Goal: Task Accomplishment & Management: Use online tool/utility

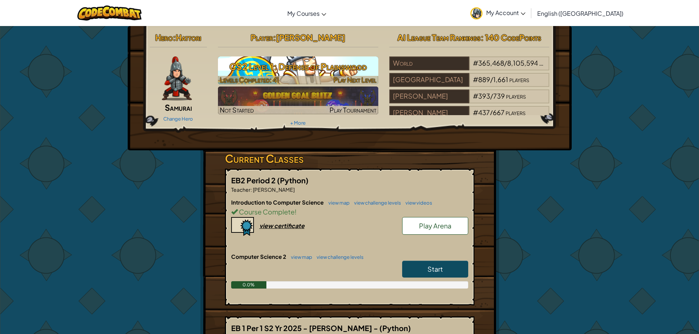
click at [281, 64] on h3 "CS2 Level 1: Defense of Plainswood" at bounding box center [298, 66] width 160 height 17
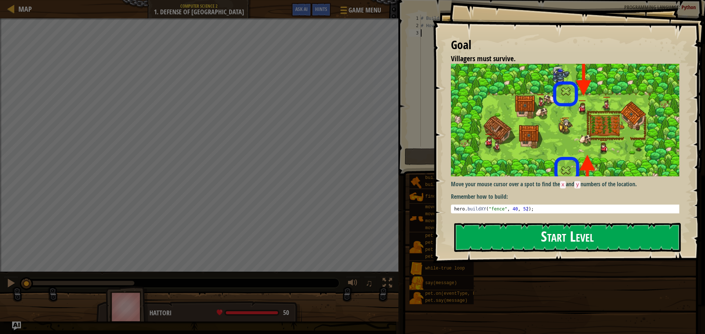
click at [502, 243] on button "Start Level" at bounding box center [567, 237] width 226 height 29
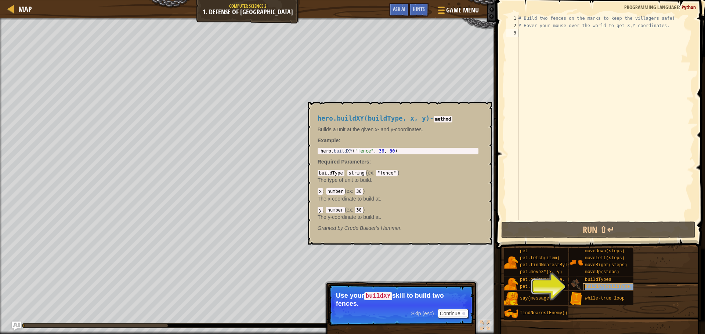
click at [583, 285] on div "buildXY(buildType, x, y)" at bounding box center [618, 287] width 70 height 7
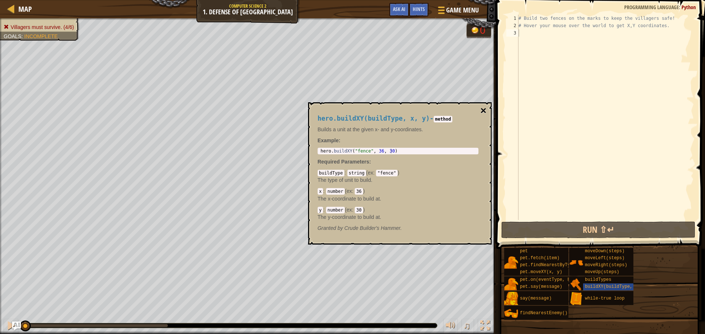
click at [483, 110] on button "×" at bounding box center [483, 111] width 6 height 10
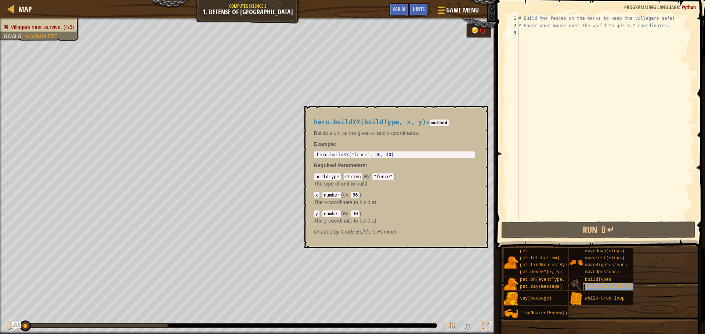
click at [632, 286] on span "buildXY(buildType, x, y)" at bounding box center [617, 286] width 64 height 5
click at [521, 36] on div "# Build two fences on the marks to keep the villagers safe! # Hover your mouse …" at bounding box center [605, 125] width 177 height 220
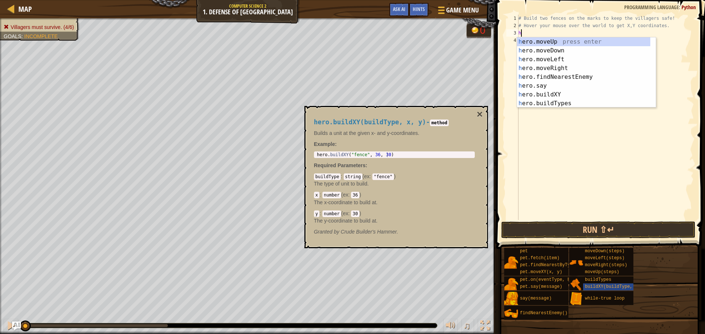
scroll to position [3, 0]
click at [549, 94] on div "h ero.moveUp press enter h ero.moveDown press enter h ero.moveLeft press enter …" at bounding box center [583, 81] width 133 height 88
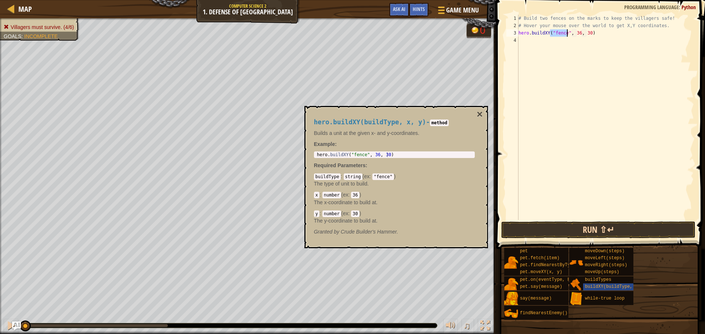
type textarea "hero.buildXY("fence", 36, 30)"
click at [573, 226] on button "Run ⇧↵" at bounding box center [598, 230] width 194 height 17
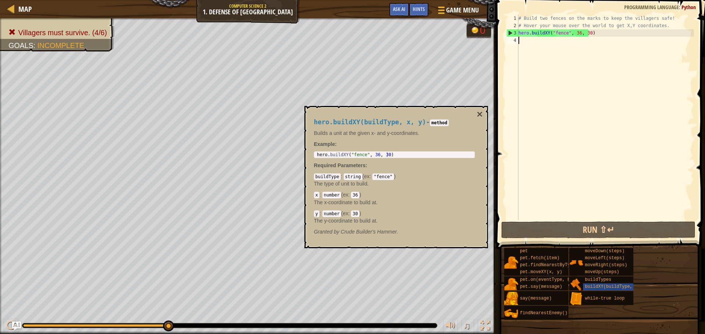
click at [531, 40] on div "# Build two fences on the marks to keep the villagers safe! # Hover your mouse …" at bounding box center [605, 125] width 177 height 220
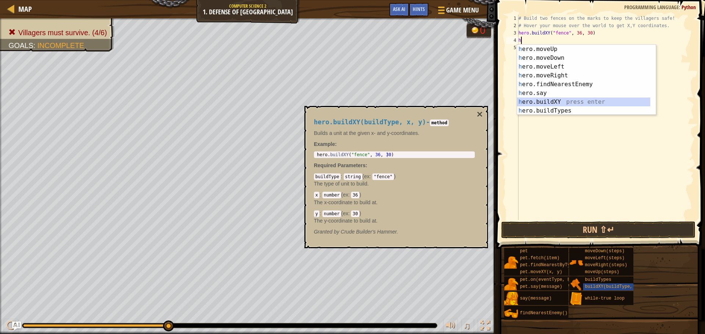
click at [582, 98] on div "h ero.moveUp press enter h ero.moveDown press enter h ero.moveLeft press enter …" at bounding box center [583, 89] width 133 height 88
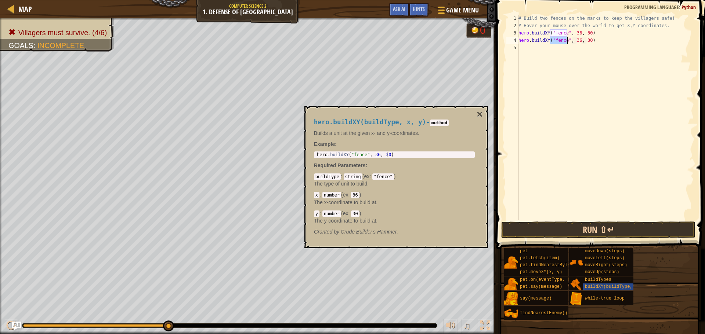
type textarea "hero.buildXY("fence", 36, 30)"
click at [580, 224] on button "Run ⇧↵" at bounding box center [598, 230] width 194 height 17
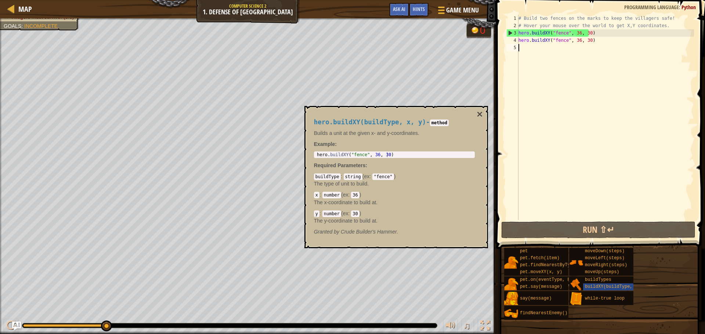
click at [520, 51] on div "# Build two fences on the marks to keep the villagers safe! # Hover your mouse …" at bounding box center [605, 125] width 177 height 220
type textarea "h"
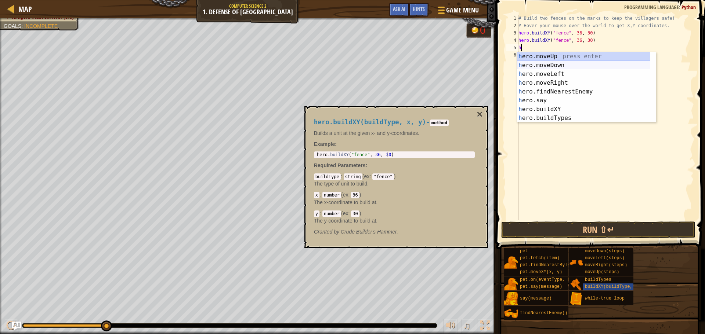
click at [556, 67] on div "h ero.moveUp press enter h ero.moveDown press enter h ero.moveLeft press enter …" at bounding box center [583, 96] width 133 height 88
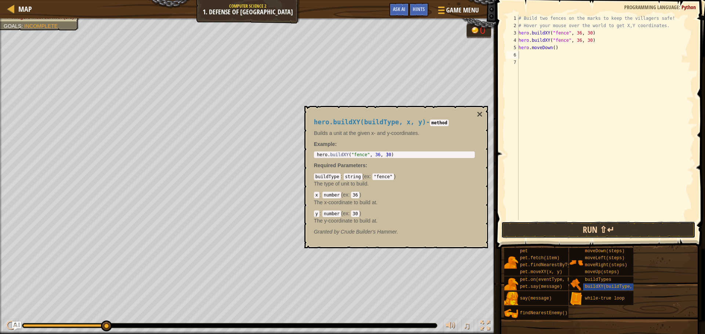
click at [595, 232] on button "Run ⇧↵" at bounding box center [598, 230] width 194 height 17
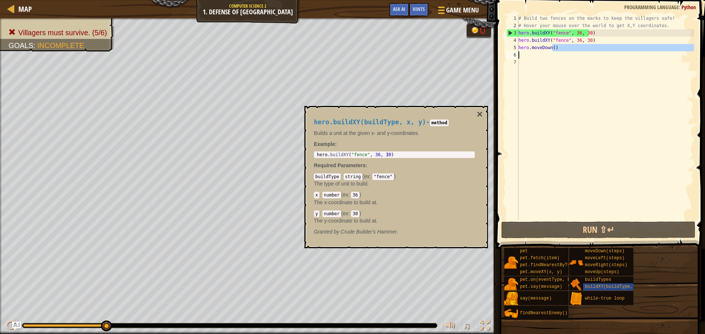
drag, startPoint x: 553, startPoint y: 49, endPoint x: 529, endPoint y: 58, distance: 26.1
click at [529, 58] on div "# Build two fences on the marks to keep the villagers safe! # Hover your mouse …" at bounding box center [605, 125] width 177 height 220
type textarea "hero.moveDown()"
click at [568, 68] on div "# Build two fences on the marks to keep the villagers safe! # Hover your mouse …" at bounding box center [605, 125] width 177 height 220
drag, startPoint x: 557, startPoint y: 49, endPoint x: 512, endPoint y: 50, distance: 45.2
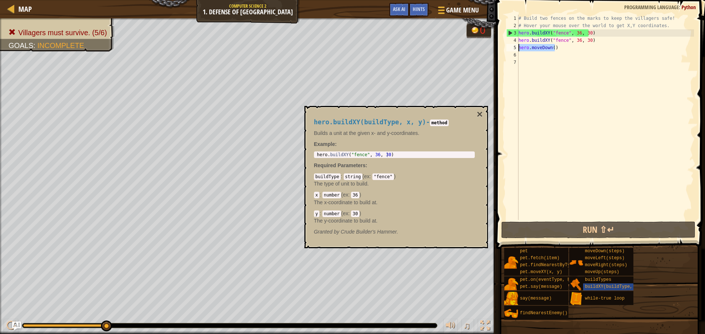
click at [512, 50] on div "1 2 3 4 5 6 7 # Build two fences on the marks to keep the villagers safe! # Hov…" at bounding box center [599, 118] width 189 height 206
type textarea "hero.moveDown()"
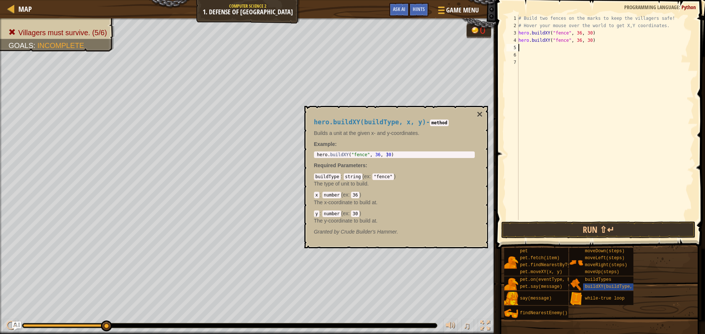
type textarea "# Hover your mouse over the world to get X,Y coordinates."
drag, startPoint x: 653, startPoint y: 26, endPoint x: 550, endPoint y: 62, distance: 109.2
click at [550, 62] on div "# Build two fences on the marks to keep the villagers safe! # Hover your mouse …" at bounding box center [605, 125] width 177 height 220
click at [518, 44] on div "4" at bounding box center [512, 40] width 12 height 7
type textarea "hero.buildXY("fence", 36, 30)"
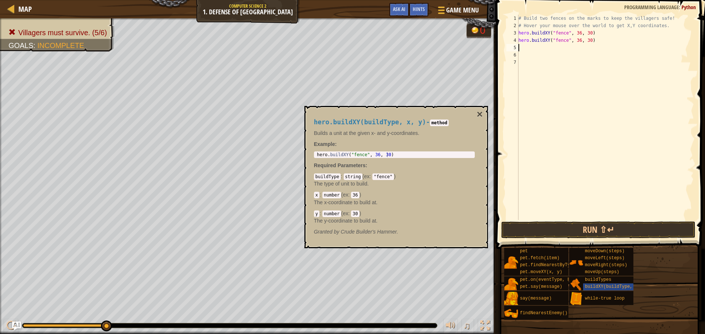
click at [521, 48] on div "# Build two fences on the marks to keep the villagers safe! # Hover your mouse …" at bounding box center [605, 125] width 177 height 220
drag, startPoint x: 0, startPoint y: 239, endPoint x: 543, endPoint y: 177, distance: 546.5
click at [543, 177] on div "# Build two fences on the marks to keep the villagers safe! # Hover your mouse …" at bounding box center [605, 125] width 177 height 220
click at [533, 52] on div "# Build two fences on the marks to keep the villagers safe! # Hover your mouse …" at bounding box center [605, 125] width 177 height 220
click at [533, 49] on div "# Build two fences on the marks to keep the villagers safe! # Hover your mouse …" at bounding box center [605, 125] width 177 height 220
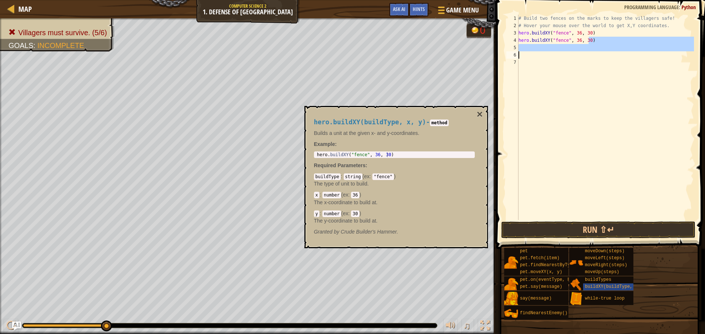
drag, startPoint x: 591, startPoint y: 42, endPoint x: 580, endPoint y: 34, distance: 13.4
click at [587, 50] on div "# Build two fences on the marks to keep the villagers safe! # Hover your mouse …" at bounding box center [605, 125] width 177 height 220
type textarea "hero.buildXY("fence", 36, 30)"
click at [593, 45] on div "# Build two fences on the marks to keep the villagers safe! # Hover your mouse …" at bounding box center [605, 118] width 177 height 206
drag, startPoint x: 586, startPoint y: 37, endPoint x: 589, endPoint y: 48, distance: 11.7
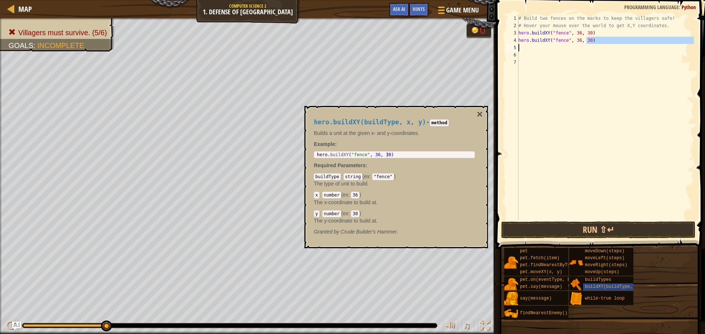
click at [589, 48] on div "# Build two fences on the marks to keep the villagers safe! # Hover your mouse …" at bounding box center [605, 125] width 177 height 220
click at [588, 37] on div "# Build two fences on the marks to keep the villagers safe! # Hover your mouse …" at bounding box center [605, 118] width 177 height 206
type textarea "hero.buildXY("fence", 36, 30)"
drag, startPoint x: 588, startPoint y: 37, endPoint x: 517, endPoint y: 41, distance: 71.3
click at [517, 41] on div "hero.buildXY("fence", 36, 30) 1 2 3 4 5 6 7 # Build two fences on the marks to …" at bounding box center [599, 118] width 189 height 206
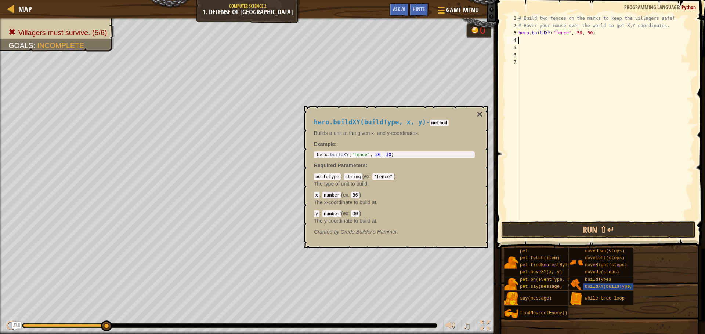
type textarea "h"
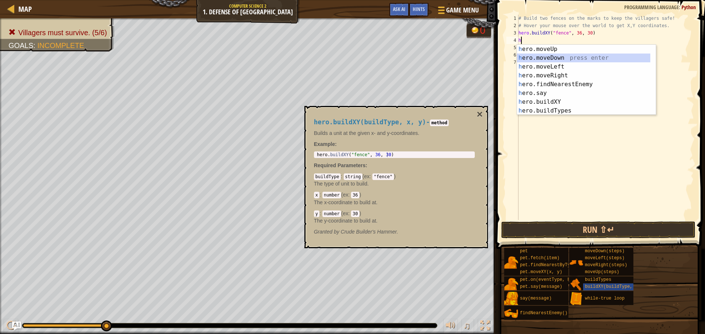
click at [623, 60] on div "h ero.moveUp press enter h ero.moveDown press enter h ero.moveLeft press enter …" at bounding box center [583, 89] width 133 height 88
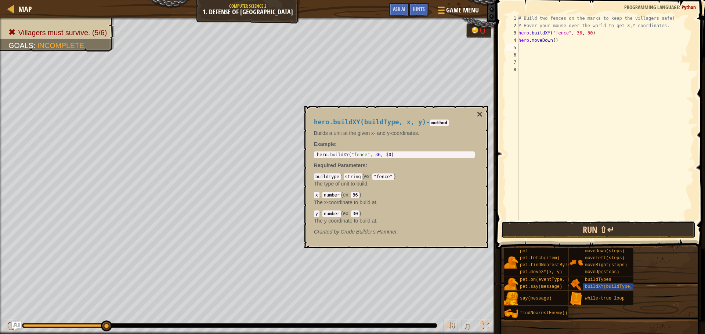
click at [624, 236] on button "Run ⇧↵" at bounding box center [598, 230] width 194 height 17
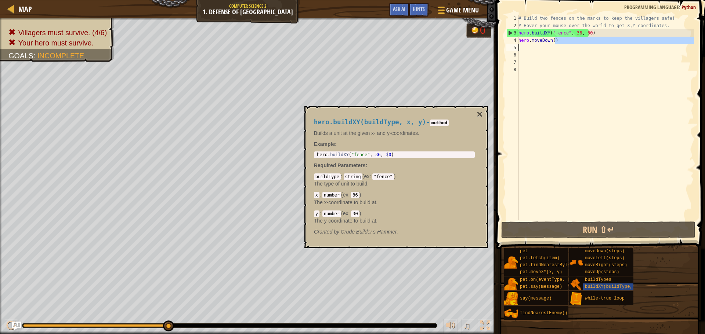
drag, startPoint x: 558, startPoint y: 39, endPoint x: 535, endPoint y: 46, distance: 23.7
click at [535, 46] on div "# Build two fences on the marks to keep the villagers safe! # Hover your mouse …" at bounding box center [605, 125] width 177 height 220
type textarea "hero.moveDown()"
click at [556, 43] on div "# Build two fences on the marks to keep the villagers safe! # Hover your mouse …" at bounding box center [605, 125] width 177 height 220
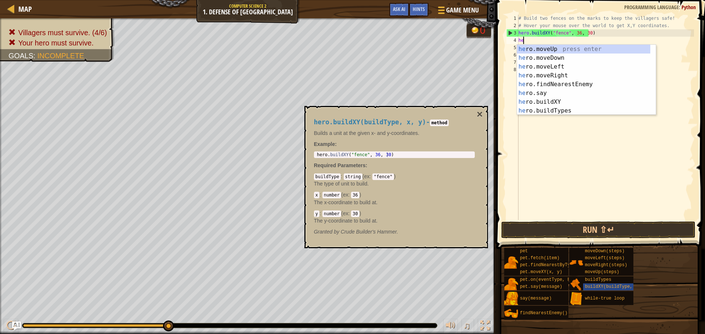
type textarea "h"
click at [543, 110] on div "h ero.moveUp press enter h ero.moveDown press enter h ero.moveLeft press enter …" at bounding box center [583, 89] width 133 height 88
type textarea "h"
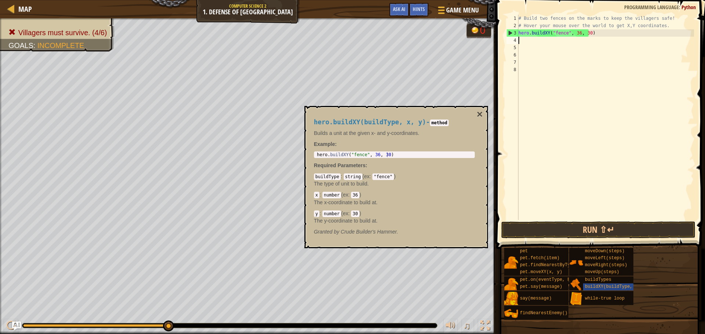
type textarea "h"
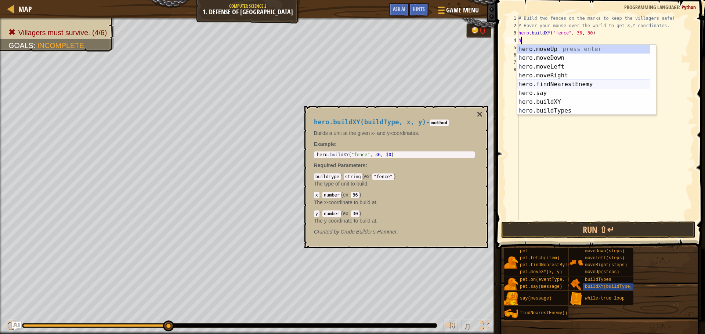
click at [588, 87] on div "h ero.moveUp press enter h ero.moveDown press enter h ero.moveLeft press enter …" at bounding box center [583, 89] width 133 height 88
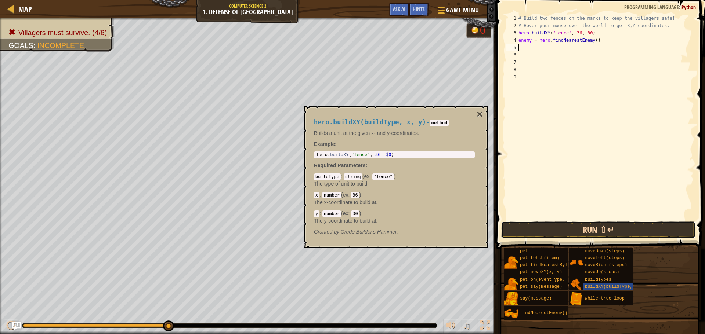
click at [598, 234] on button "Run ⇧↵" at bounding box center [598, 230] width 194 height 17
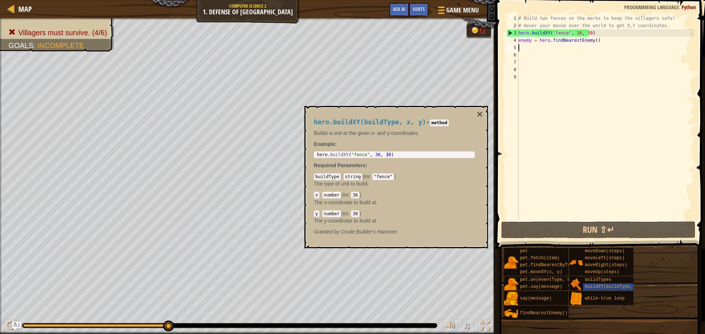
type textarea "h"
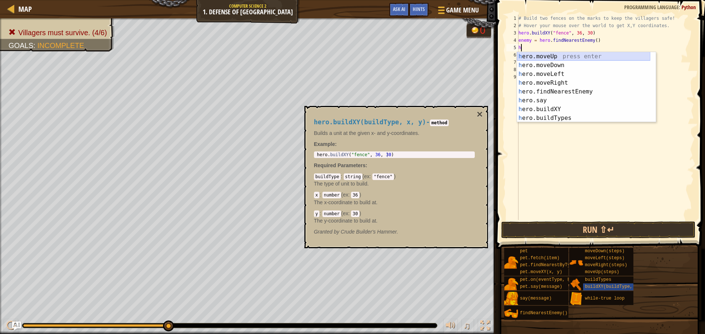
click at [549, 59] on div "h ero.moveUp press enter h ero.moveDown press enter h ero.moveLeft press enter …" at bounding box center [583, 96] width 133 height 88
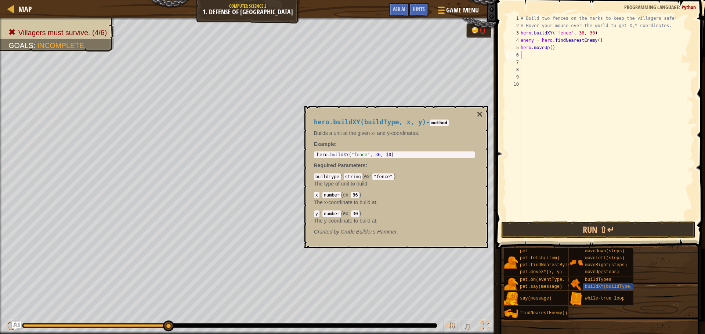
type textarea "h"
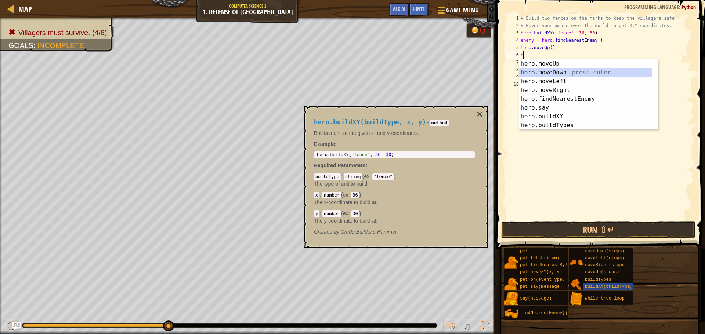
click at [554, 73] on div "h ero.moveUp press enter h ero.moveDown press enter h ero.moveLeft press enter …" at bounding box center [585, 103] width 133 height 88
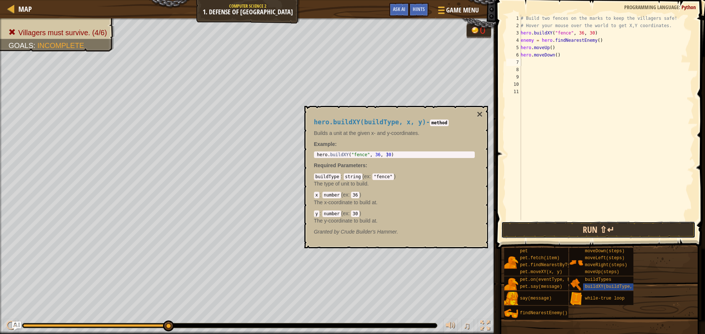
click at [597, 232] on button "Run ⇧↵" at bounding box center [598, 230] width 194 height 17
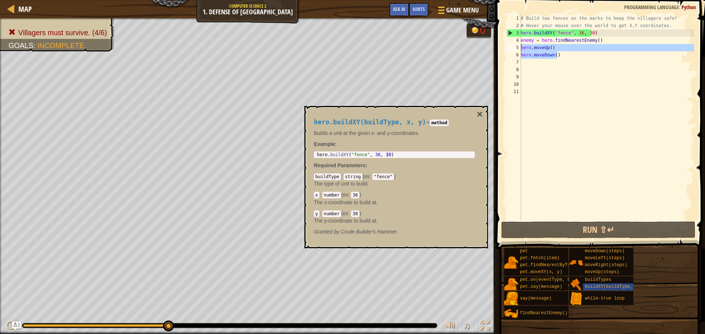
drag, startPoint x: 558, startPoint y: 57, endPoint x: 521, endPoint y: 48, distance: 37.7
click at [521, 48] on div "# Build two fences on the marks to keep the villagers safe! # Hover your mouse …" at bounding box center [606, 125] width 175 height 220
type textarea "hero.moveUp() hero.moveDown()"
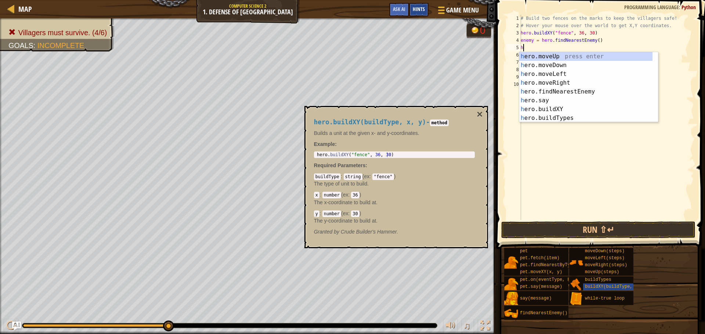
click at [422, 8] on span "Hints" at bounding box center [419, 9] width 12 height 7
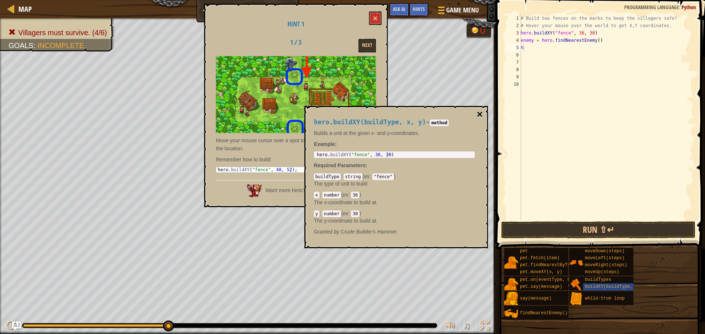
click at [480, 117] on button "×" at bounding box center [479, 114] width 6 height 10
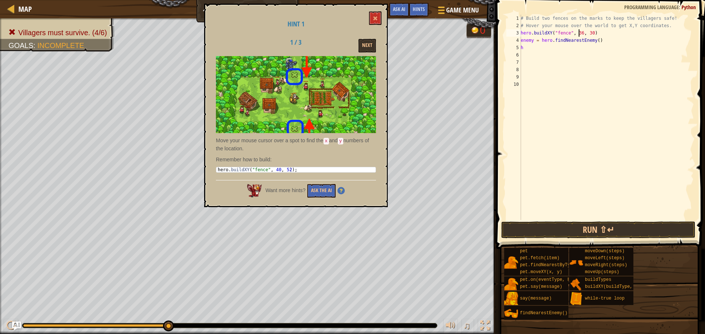
click at [578, 31] on div "# Build two fences on the marks to keep the villagers safe! # Hover your mouse …" at bounding box center [606, 125] width 175 height 220
click at [588, 35] on div "# Build two fences on the marks to keep the villagers safe! # Hover your mouse …" at bounding box center [606, 125] width 175 height 220
click at [373, 39] on button "Next" at bounding box center [367, 46] width 18 height 14
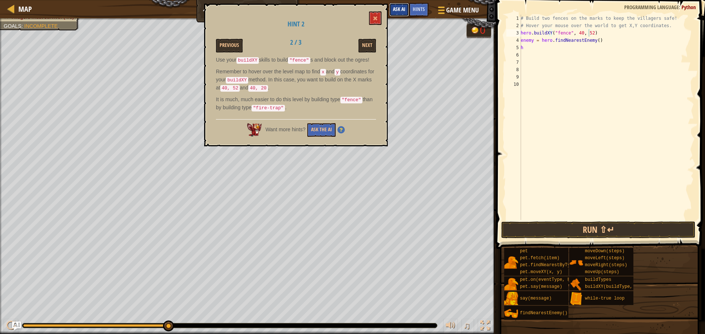
click at [396, 8] on span "Ask AI" at bounding box center [399, 9] width 12 height 7
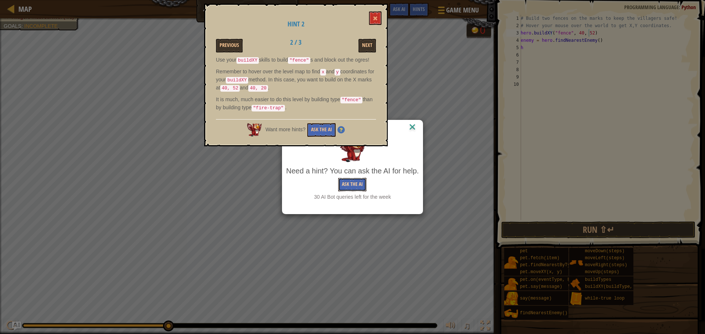
click at [344, 184] on button "Ask the AI" at bounding box center [352, 185] width 28 height 14
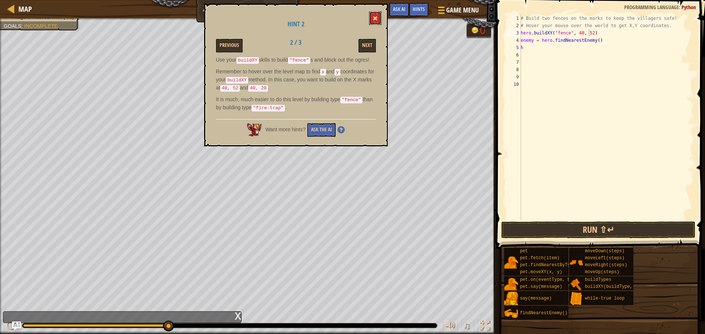
click at [378, 16] on button at bounding box center [375, 18] width 12 height 14
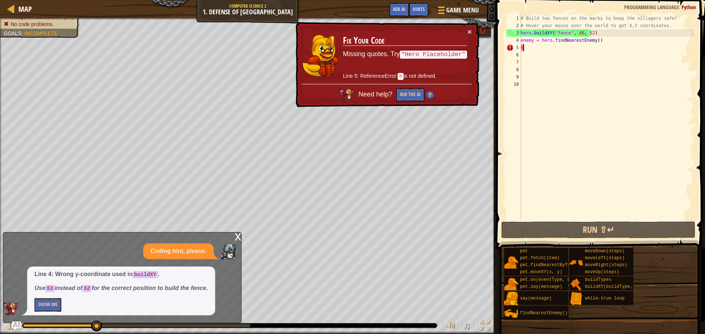
click at [566, 51] on div "# Build two fences on the marks to keep the villagers safe! # Hover your mouse …" at bounding box center [606, 125] width 175 height 220
type textarea "h"
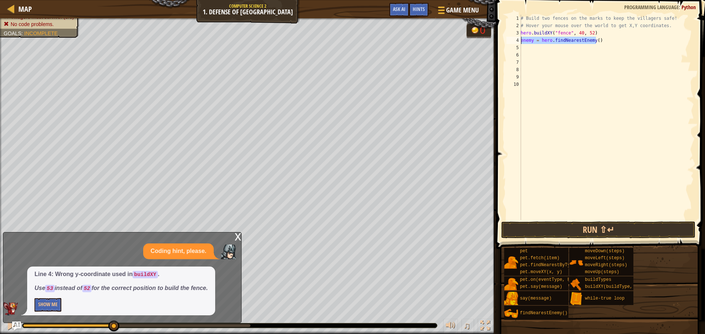
drag, startPoint x: 598, startPoint y: 43, endPoint x: 510, endPoint y: 42, distance: 87.4
click at [510, 42] on div "1 2 3 4 5 6 7 8 9 10 # Build two fences on the marks to keep the villagers safe…" at bounding box center [599, 118] width 189 height 206
type textarea "enemy = hero.findNearestEnemy()"
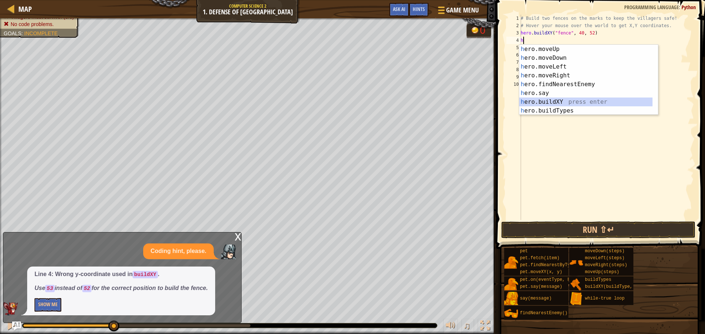
click at [545, 99] on div "h ero.moveUp press enter h ero.moveDown press enter h ero.moveLeft press enter …" at bounding box center [585, 89] width 133 height 88
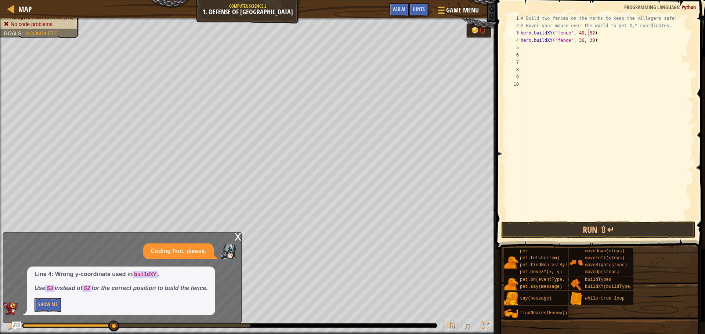
click at [588, 33] on div "# Build two fences on the marks to keep the villagers safe! # Hover your mouse …" at bounding box center [606, 125] width 175 height 220
type textarea "hero.buildXY("fence", 40, 53)"
click at [611, 229] on button "Run ⇧↵" at bounding box center [598, 230] width 194 height 17
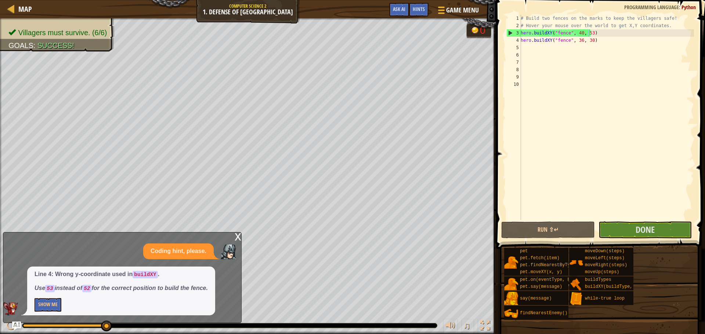
click at [241, 235] on div "x" at bounding box center [238, 236] width 7 height 7
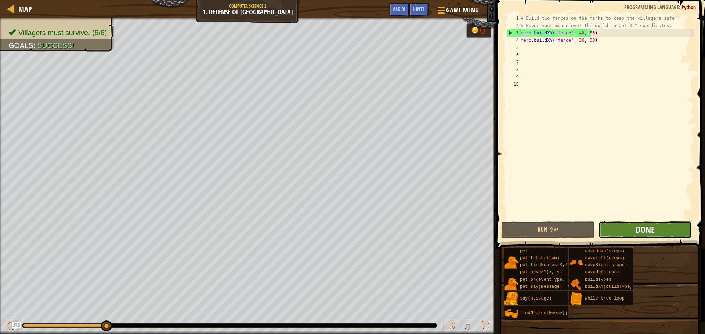
click at [640, 235] on span "Done" at bounding box center [644, 230] width 19 height 12
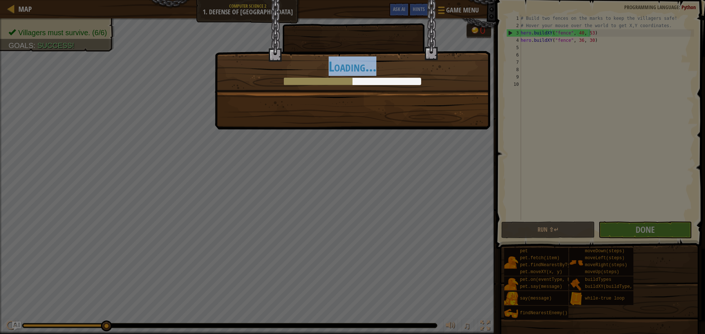
drag, startPoint x: 313, startPoint y: 59, endPoint x: 467, endPoint y: 89, distance: 156.6
click at [467, 89] on div "Clean code: no code errors or warnings. +15 +12 Plainswood is protected from og…" at bounding box center [352, 46] width 275 height 93
click at [467, 89] on div "Clean code: no code errors or warnings. +15 +16 Plainswood is protected from og…" at bounding box center [352, 46] width 275 height 93
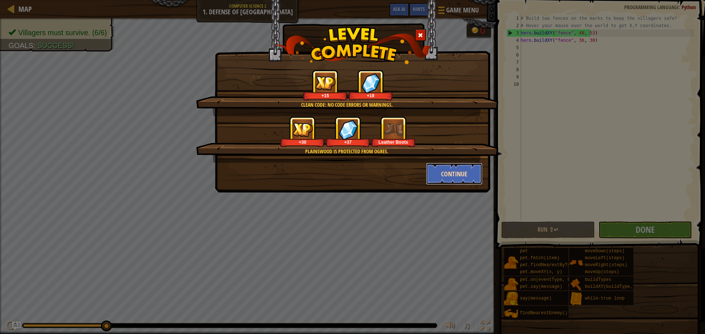
click at [459, 177] on button "Continue" at bounding box center [454, 174] width 57 height 22
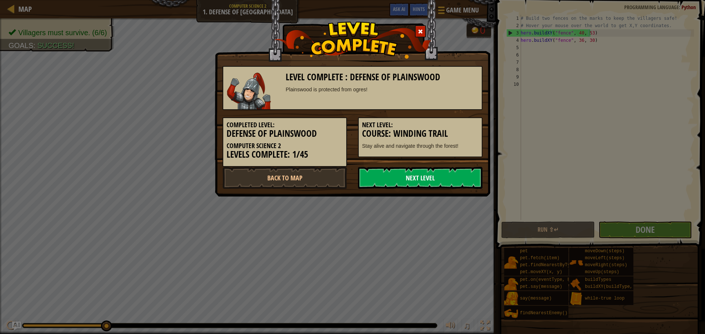
click at [460, 177] on link "Next Level" at bounding box center [420, 178] width 124 height 22
click at [399, 172] on link "Next Level" at bounding box center [420, 178] width 124 height 22
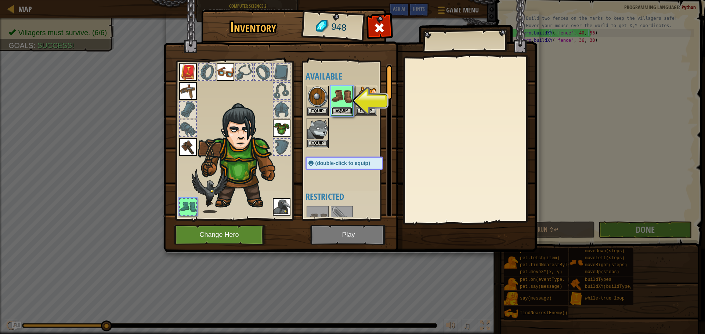
click at [347, 109] on button "Equip" at bounding box center [341, 111] width 21 height 8
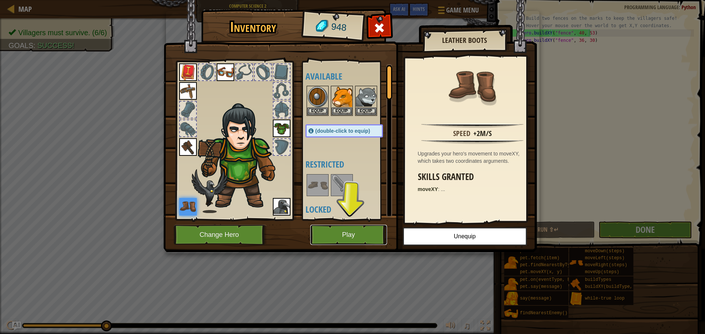
click at [362, 242] on button "Play" at bounding box center [348, 235] width 77 height 20
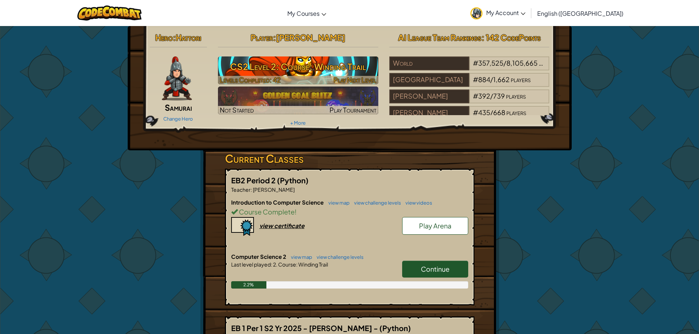
click at [345, 61] on h3 "CS2 Level 2: Course: Winding Trail" at bounding box center [298, 66] width 160 height 17
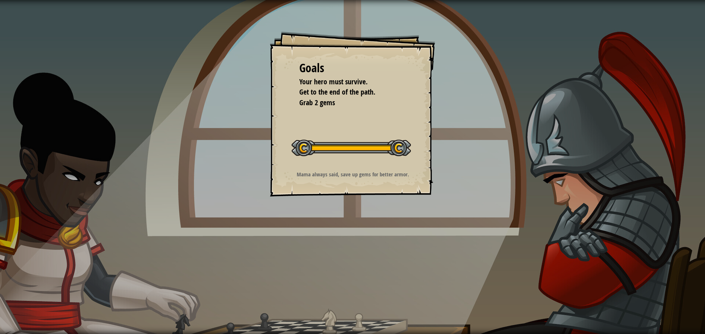
drag, startPoint x: 368, startPoint y: 114, endPoint x: 254, endPoint y: 102, distance: 114.8
click at [268, 101] on div "Goals Your hero must survive. Get to the end of the path. Grab 2 gems Start Lev…" at bounding box center [352, 167] width 705 height 334
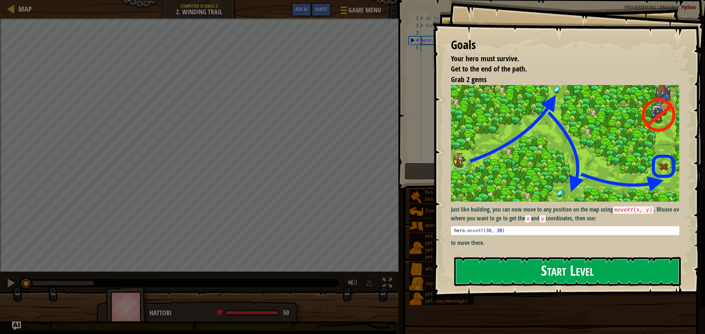
click at [583, 270] on button "Start Level" at bounding box center [567, 271] width 226 height 29
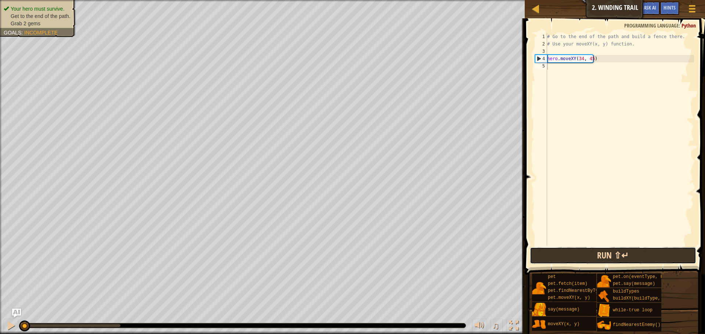
click at [573, 253] on button "Run ⇧↵" at bounding box center [613, 255] width 166 height 17
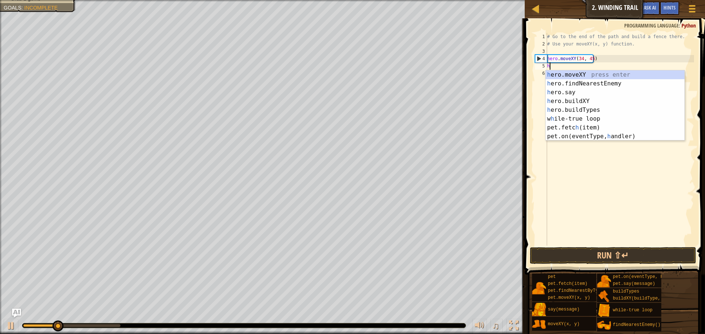
scroll to position [3, 0]
click at [653, 74] on div "h ero.moveXY press enter h ero.findNearestEnemy press enter h ero.say press ent…" at bounding box center [614, 114] width 139 height 88
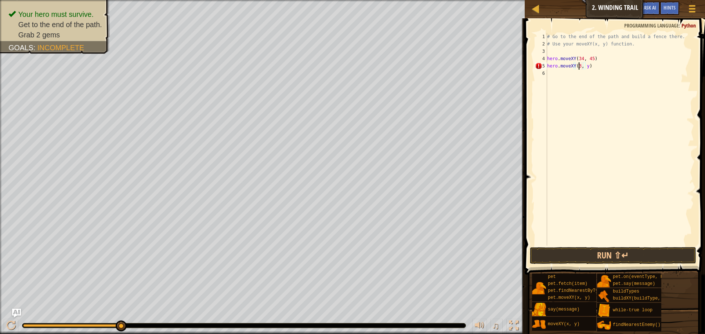
scroll to position [3, 3]
click at [589, 66] on div "# Go to the end of the path and build a fence there. # Use your moveXY(x, y) fu…" at bounding box center [619, 147] width 148 height 228
type textarea "hero.moveXY(36, 60)"
click at [570, 256] on button "Run ⇧↵" at bounding box center [613, 255] width 166 height 17
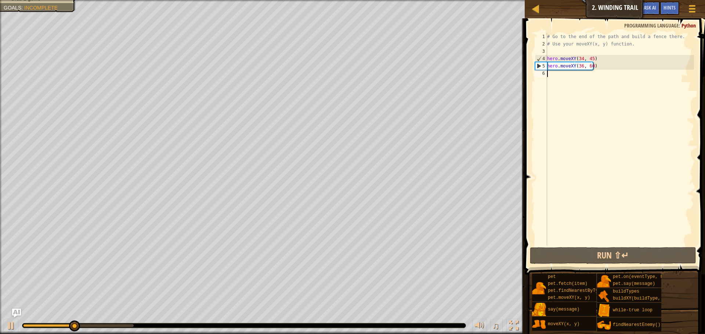
click at [576, 73] on div "# Go to the end of the path and build a fence there. # Use your moveXY(x, y) fu…" at bounding box center [619, 147] width 148 height 228
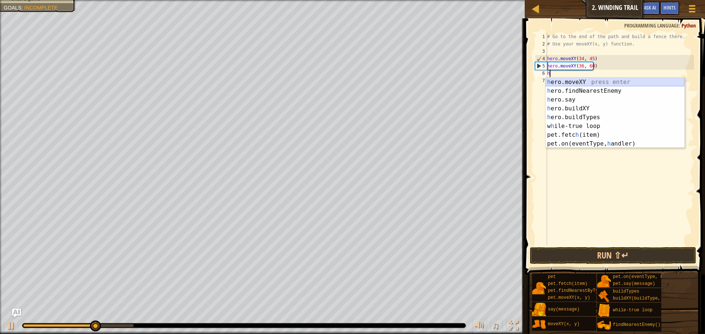
click at [588, 80] on div "h ero.moveXY press enter h ero.findNearestEnemy press enter h ero.say press ent…" at bounding box center [614, 122] width 139 height 88
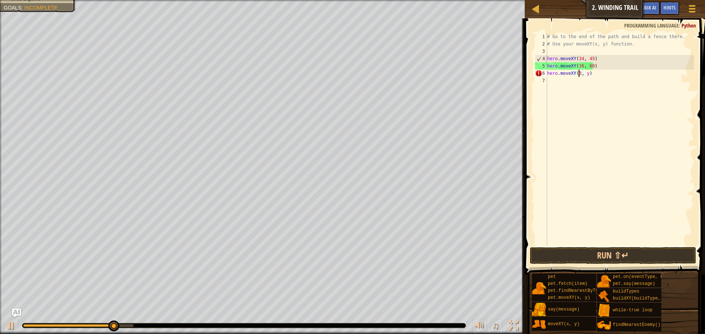
scroll to position [3, 3]
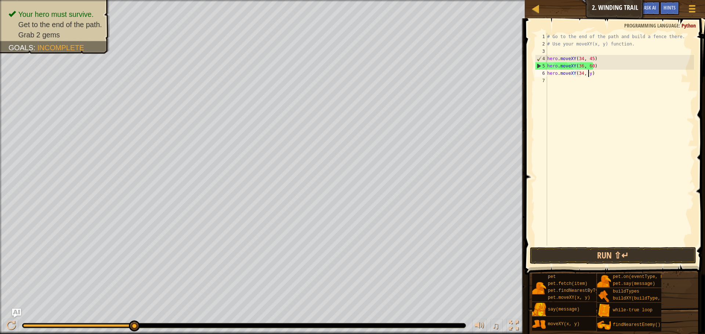
click at [588, 73] on div "# Go to the end of the path and build a fence there. # Use your moveXY(x, y) fu…" at bounding box center [619, 147] width 148 height 228
type textarea "hero.moveXY(34, 45)"
click at [614, 254] on button "Run ⇧↵" at bounding box center [613, 255] width 166 height 17
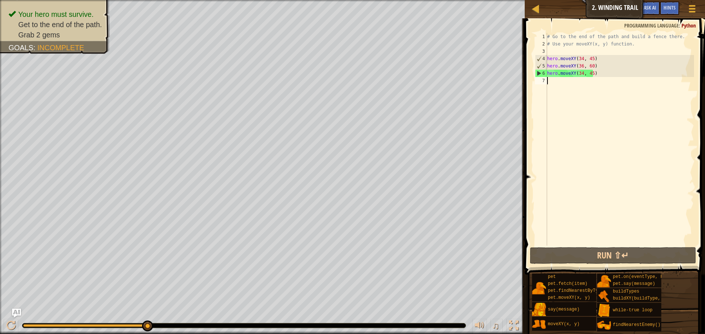
click at [549, 78] on div "# Go to the end of the path and build a fence there. # Use your moveXY(x, y) fu…" at bounding box center [619, 147] width 148 height 228
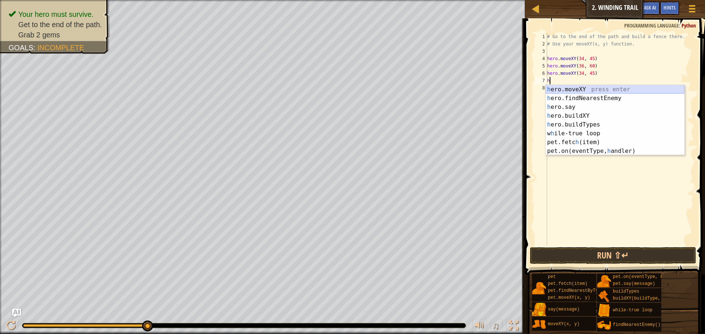
click at [560, 89] on div "h ero.moveXY press enter h ero.findNearestEnemy press enter h ero.say press ent…" at bounding box center [614, 129] width 139 height 88
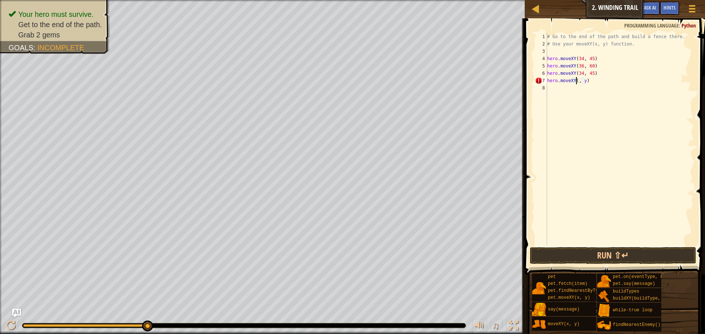
scroll to position [3, 3]
click at [589, 80] on div "# Go to the end of the path and build a fence there. # Use your moveXY(x, y) fu…" at bounding box center [619, 147] width 148 height 228
click at [603, 258] on button "Run ⇧↵" at bounding box center [613, 255] width 166 height 17
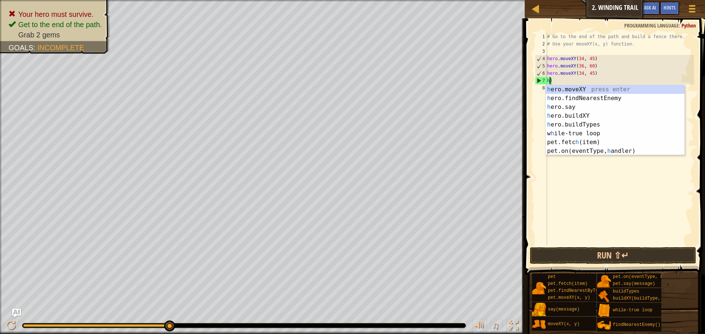
scroll to position [3, 0]
type textarea ")"
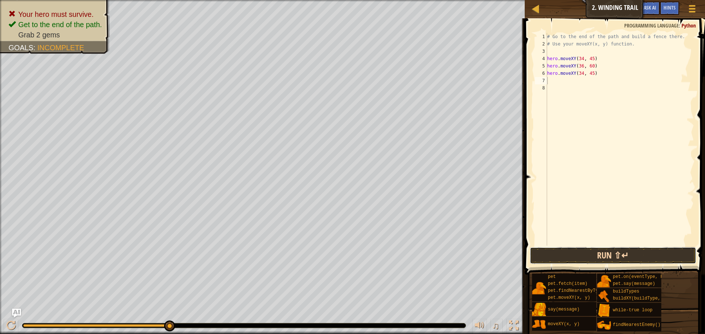
click at [591, 254] on button "Run ⇧↵" at bounding box center [613, 255] width 166 height 17
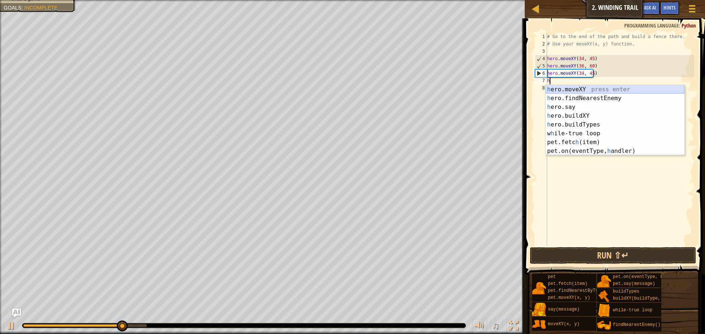
click at [627, 91] on div "h ero.moveXY press enter h ero.findNearestEnemy press enter h ero.say press ent…" at bounding box center [614, 129] width 139 height 88
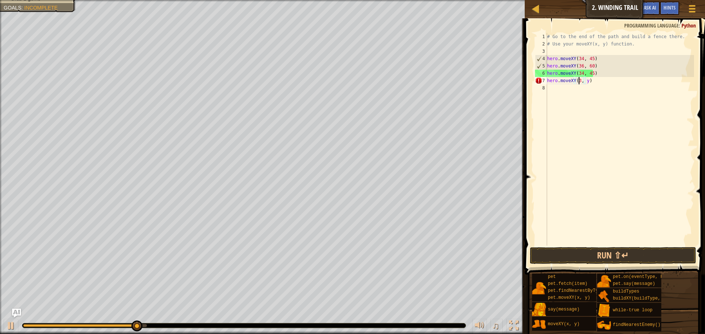
scroll to position [3, 3]
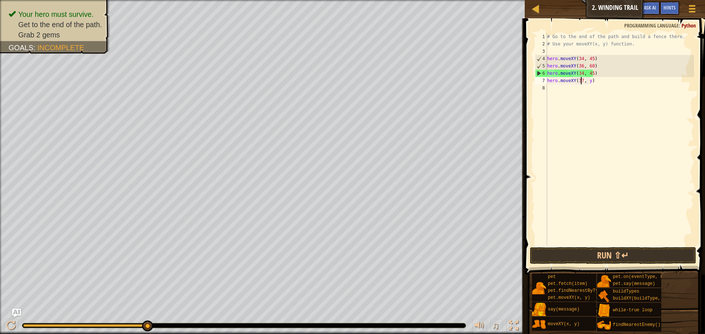
click at [587, 80] on div "# Go to the end of the path and build a fence there. # Use your moveXY(x, y) fu…" at bounding box center [619, 147] width 148 height 228
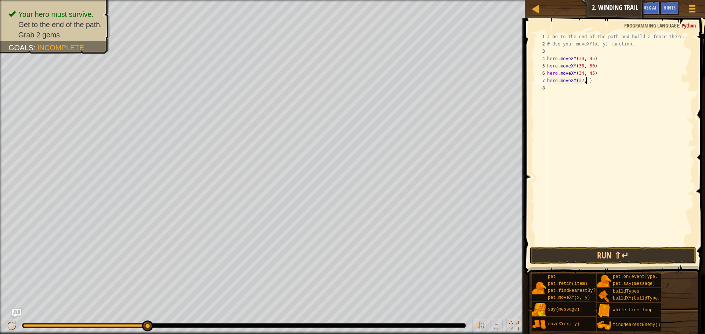
scroll to position [3, 3]
type textarea "hero.moveXY(37, 14)"
click at [582, 259] on button "Run ⇧↵" at bounding box center [613, 255] width 166 height 17
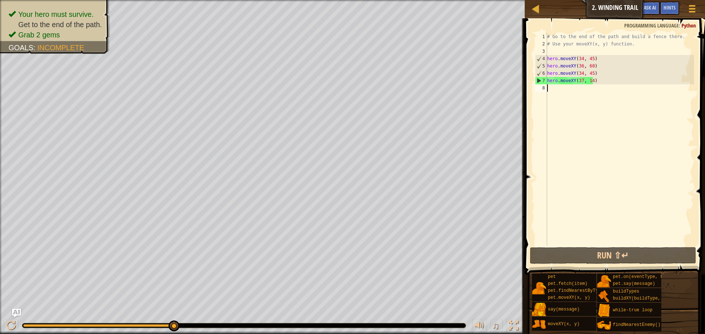
click at [572, 90] on div "# Go to the end of the path and build a fence there. # Use your moveXY(x, y) fu…" at bounding box center [619, 147] width 148 height 228
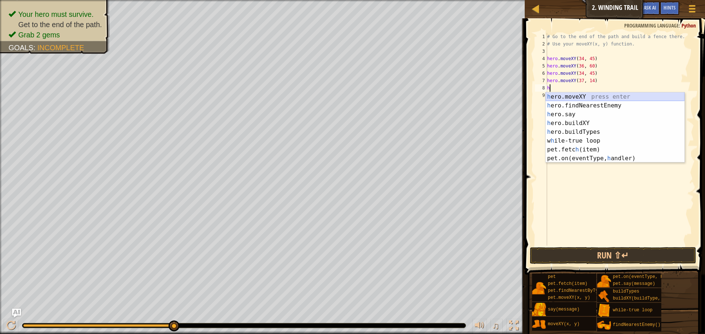
click at [573, 94] on div "h ero.moveXY press enter h ero.findNearestEnemy press enter h ero.say press ent…" at bounding box center [614, 136] width 139 height 88
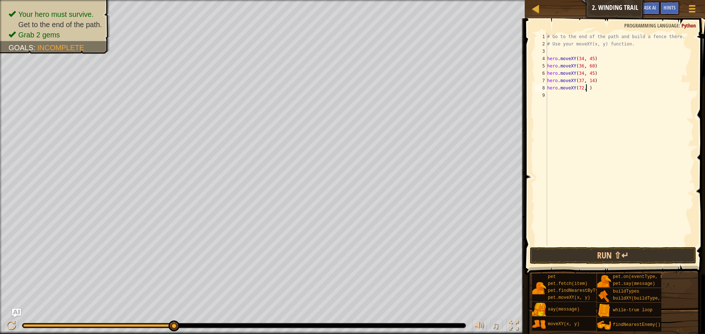
scroll to position [3, 3]
click at [602, 254] on button "Run ⇧↵" at bounding box center [613, 255] width 166 height 17
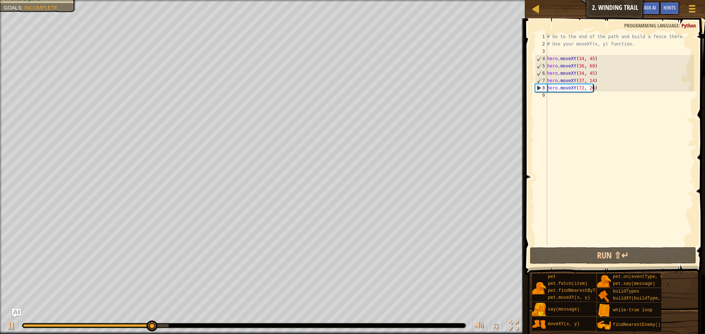
click at [595, 90] on div "# Go to the end of the path and build a fence there. # Use your moveXY(x, y) fu…" at bounding box center [619, 147] width 148 height 228
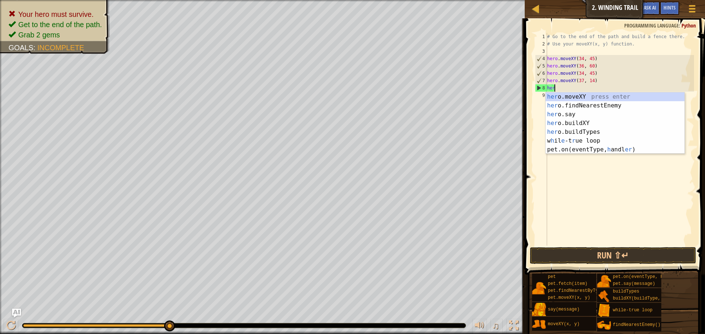
scroll to position [3, 0]
type textarea "h"
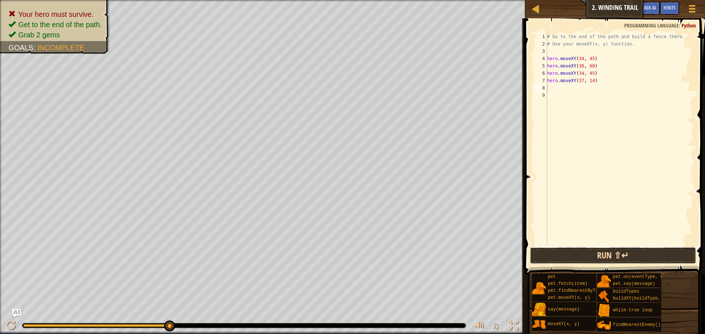
click at [570, 254] on button "Run ⇧↵" at bounding box center [613, 255] width 166 height 17
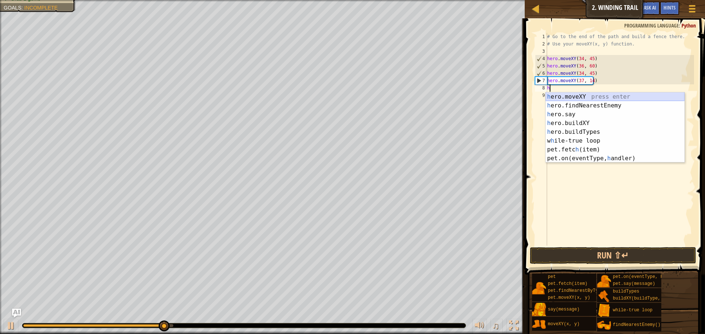
click at [631, 94] on div "h ero.moveXY press enter h ero.findNearestEnemy press enter h ero.say press ent…" at bounding box center [614, 136] width 139 height 88
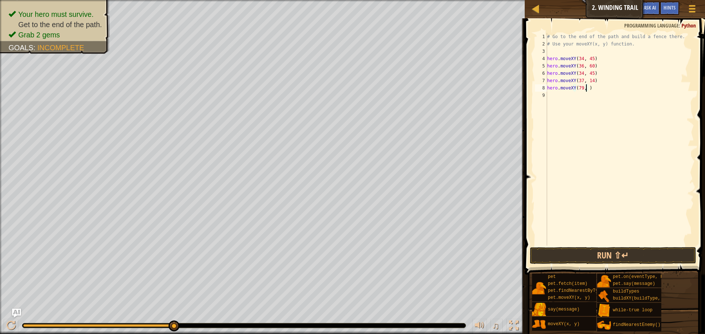
scroll to position [3, 3]
click at [617, 254] on button "Run ⇧↵" at bounding box center [613, 255] width 166 height 17
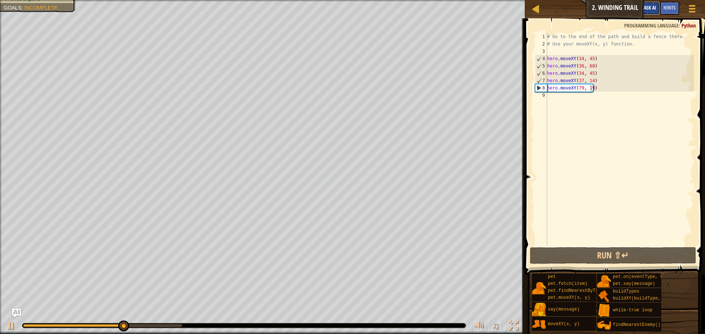
click at [642, 6] on button "Ask AI" at bounding box center [650, 8] width 20 height 14
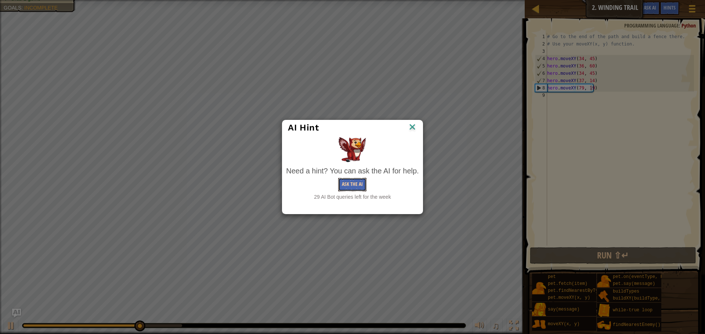
click at [353, 182] on button "Ask the AI" at bounding box center [352, 185] width 28 height 14
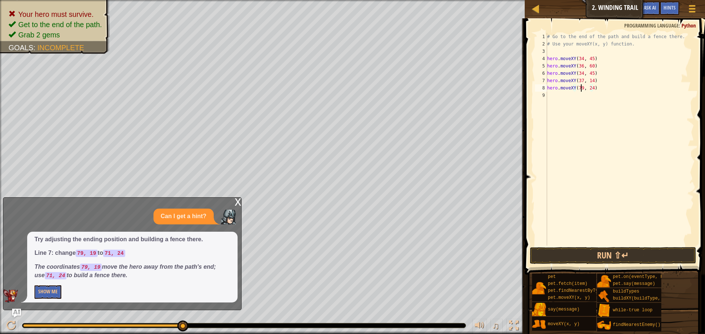
click at [581, 87] on div "# Go to the end of the path and build a fence there. # Use your moveXY(x, y) fu…" at bounding box center [619, 147] width 148 height 228
type textarea "hero.moveXY(71, 24)"
click at [613, 255] on button "Run ⇧↵" at bounding box center [613, 255] width 166 height 17
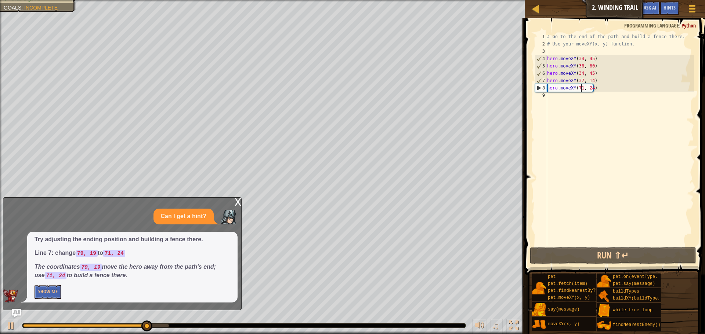
click at [557, 99] on div "# Go to the end of the path and build a fence there. # Use your moveXY(x, y) fu…" at bounding box center [619, 147] width 148 height 228
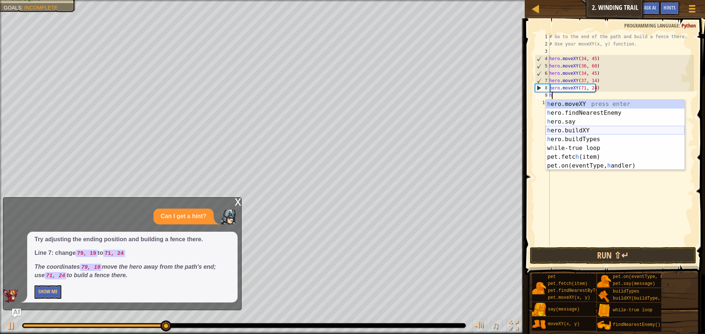
click at [558, 131] on div "h ero.moveXY press enter h ero.findNearestEnemy press enter h ero.say press ent…" at bounding box center [614, 144] width 139 height 88
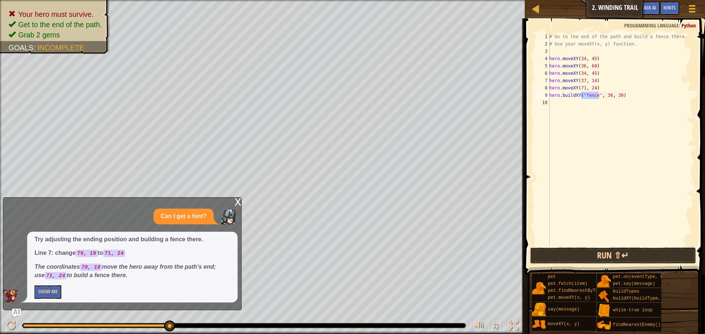
drag, startPoint x: 614, startPoint y: 255, endPoint x: 620, endPoint y: 256, distance: 6.0
click at [614, 254] on button "Run ⇧↵" at bounding box center [613, 255] width 166 height 17
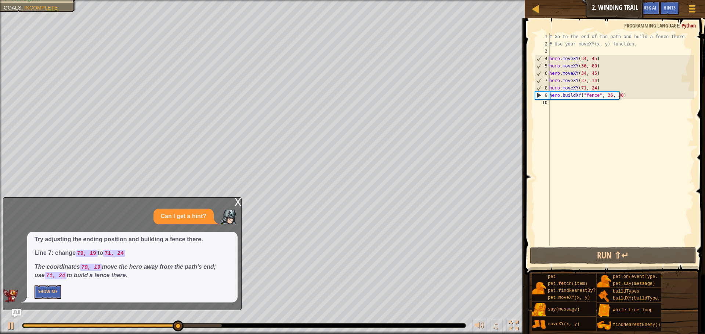
click at [621, 95] on div "# Go to the end of the path and build a fence there. # Use your moveXY(x, y) fu…" at bounding box center [621, 147] width 146 height 228
click at [620, 97] on div "# Go to the end of the path and build a fence there. # Use your moveXY(x, y) fu…" at bounding box center [621, 147] width 146 height 228
click at [618, 95] on div "# Go to the end of the path and build a fence there. # Use your moveXY(x, y) fu…" at bounding box center [621, 147] width 146 height 228
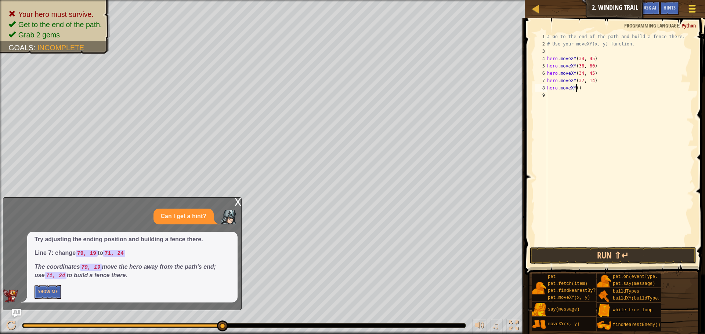
click at [687, 8] on div at bounding box center [692, 8] width 10 height 11
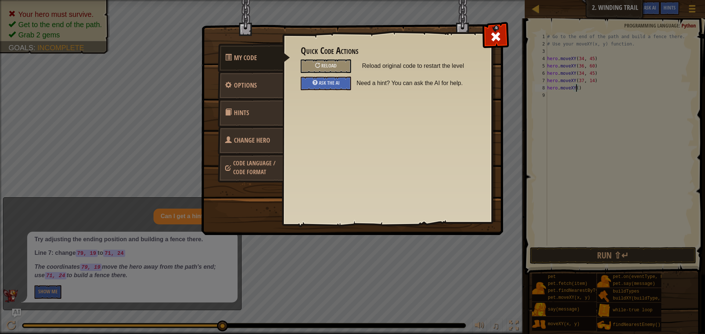
click at [243, 105] on link "Hints" at bounding box center [250, 113] width 65 height 29
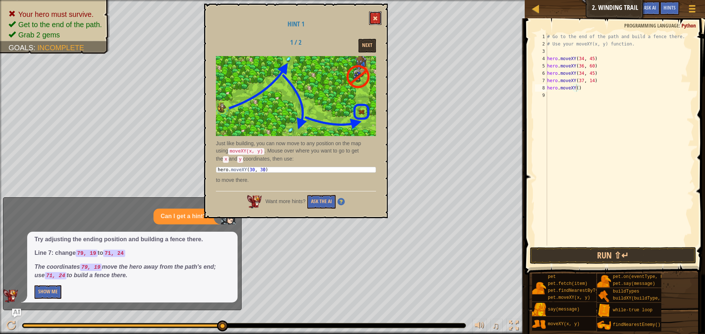
click at [379, 13] on button at bounding box center [375, 18] width 12 height 14
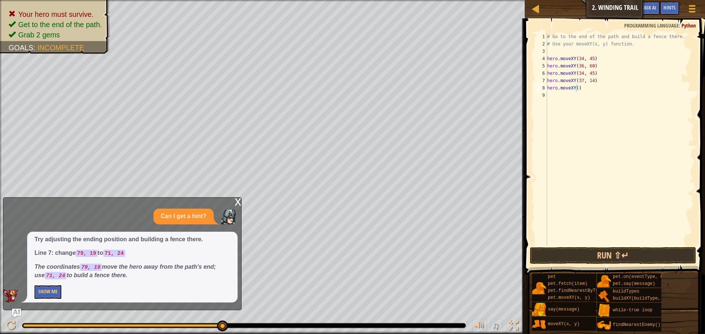
click at [578, 90] on div "# Go to the end of the path and build a fence there. # Use your moveXY(x, y) fu…" at bounding box center [619, 147] width 148 height 228
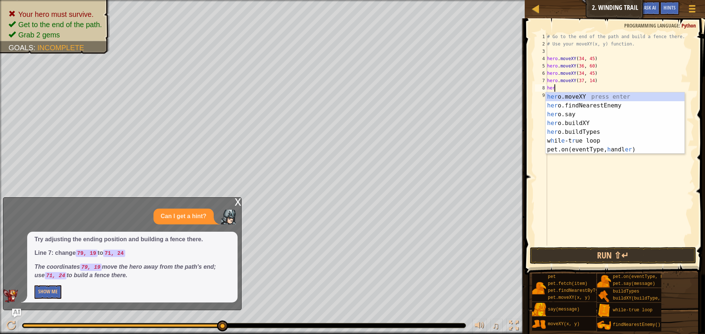
type textarea "h"
click at [580, 95] on div "h ero.moveXY press enter h ero.findNearestEnemy press enter h ero.say press ent…" at bounding box center [614, 136] width 139 height 88
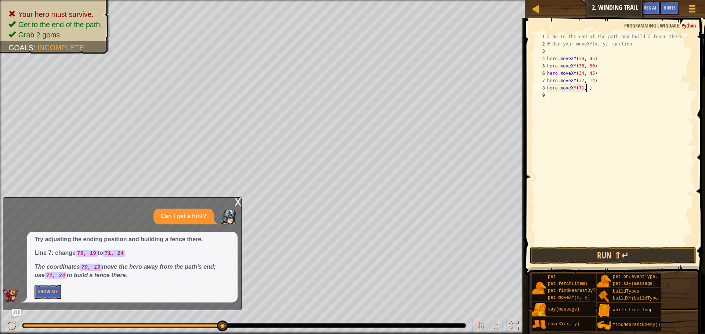
scroll to position [3, 3]
type textarea "hero.moveXY(71, 24)"
click at [551, 96] on div "# Go to the end of the path and build a fence there. # Use your moveXY(x, y) fu…" at bounding box center [619, 147] width 148 height 228
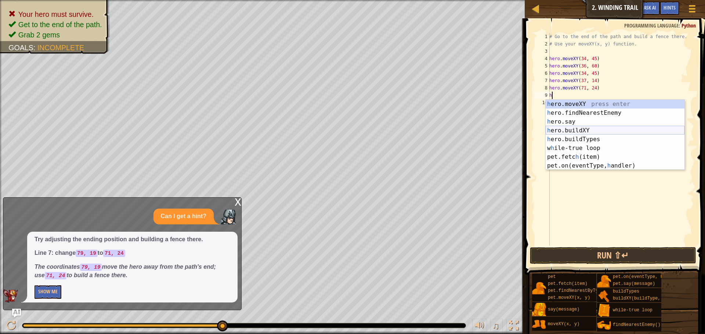
click at [571, 128] on div "h ero.moveXY press enter h ero.findNearestEnemy press enter h ero.say press ent…" at bounding box center [614, 144] width 139 height 88
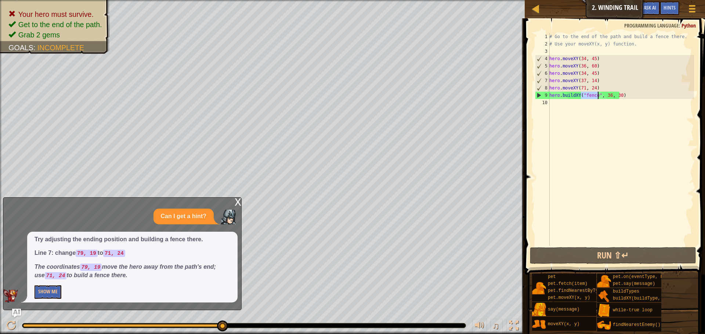
click at [607, 95] on div "# Go to the end of the path and build a fence there. # Use your moveXY(x, y) fu…" at bounding box center [621, 147] width 146 height 228
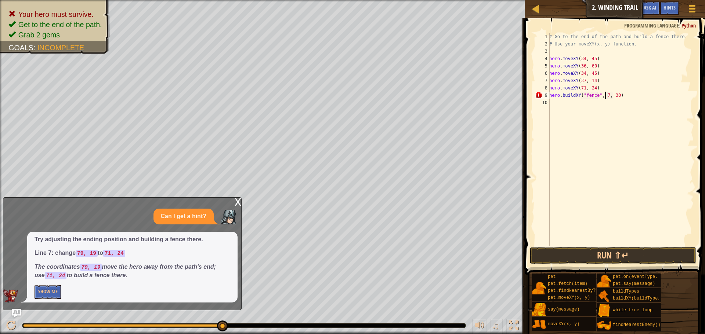
scroll to position [3, 5]
click at [617, 97] on div "# Go to the end of the path and build a fence there. # Use your moveXY(x, y) fu…" at bounding box center [621, 147] width 146 height 228
type textarea "hero.buildXY("fence", 71, 24)"
click at [664, 260] on button "Run ⇧↵" at bounding box center [613, 255] width 166 height 17
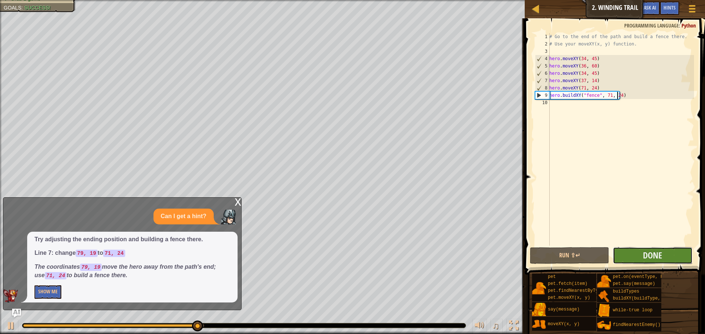
click at [636, 261] on button "Done" at bounding box center [652, 255] width 79 height 17
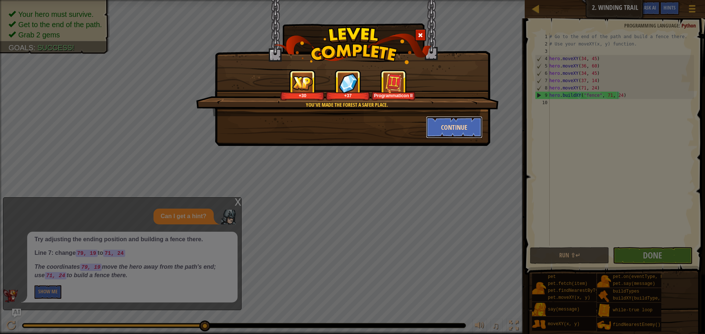
click at [465, 126] on button "Continue" at bounding box center [454, 127] width 57 height 22
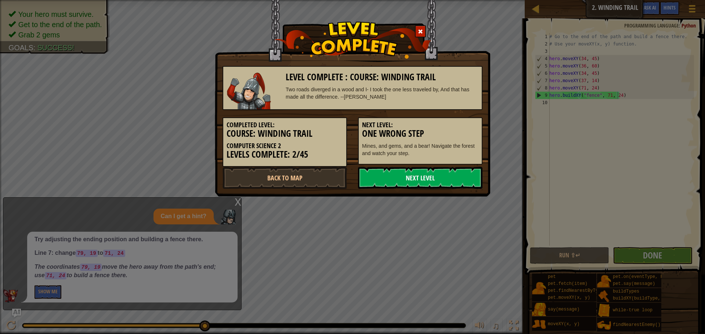
click at [423, 182] on link "Next Level" at bounding box center [420, 178] width 124 height 22
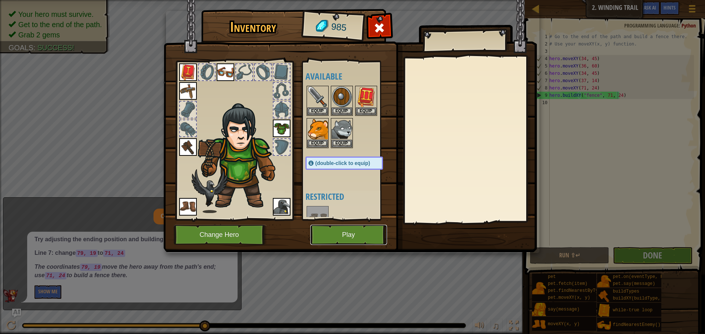
drag, startPoint x: 372, startPoint y: 228, endPoint x: 370, endPoint y: 220, distance: 8.3
click at [371, 222] on div "Inventory 985 Available Equip Equip Equip Equip Equip Equip Equip Equip Equip E…" at bounding box center [352, 132] width 373 height 242
click at [371, 226] on button "Play" at bounding box center [348, 235] width 77 height 20
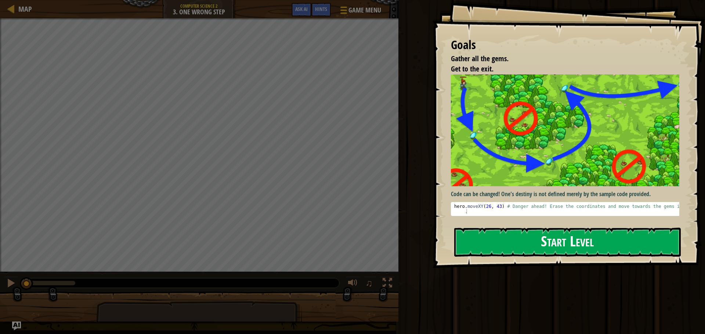
click at [490, 246] on button "Start Level" at bounding box center [567, 242] width 226 height 29
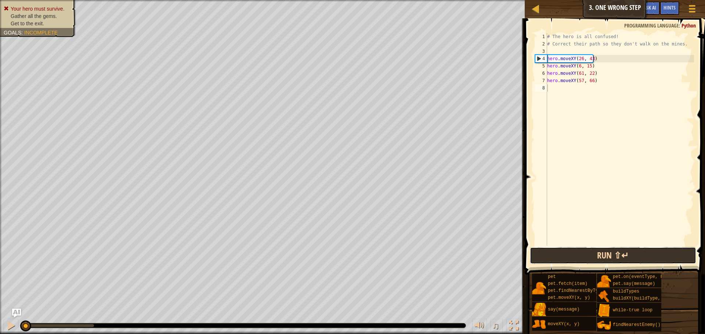
click at [576, 252] on button "Run ⇧↵" at bounding box center [613, 255] width 166 height 17
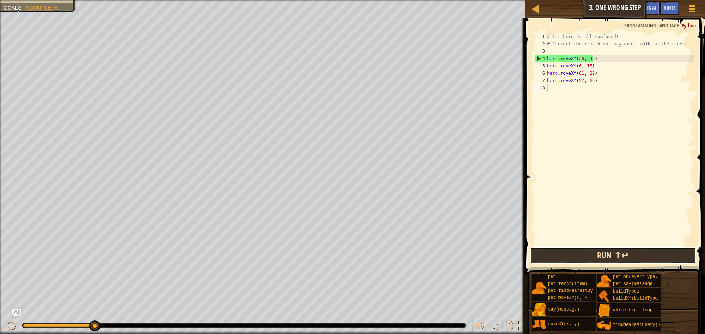
click at [595, 254] on button "Run ⇧↵" at bounding box center [613, 255] width 166 height 17
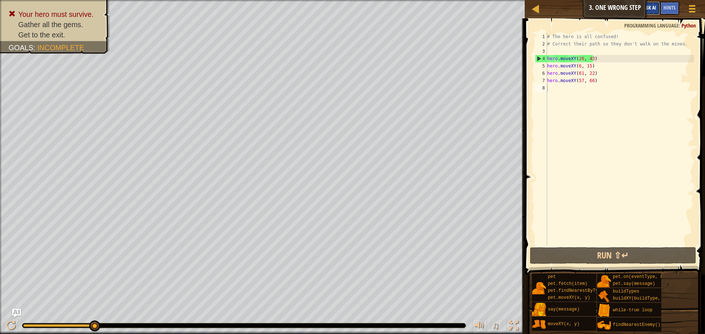
click at [645, 4] on button "Ask AI" at bounding box center [650, 8] width 20 height 14
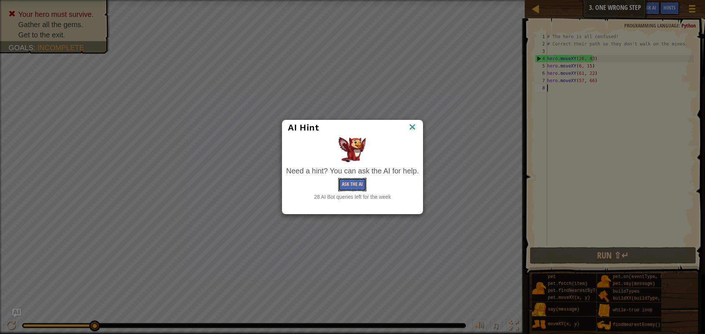
click at [348, 183] on button "Ask the AI" at bounding box center [352, 185] width 28 height 14
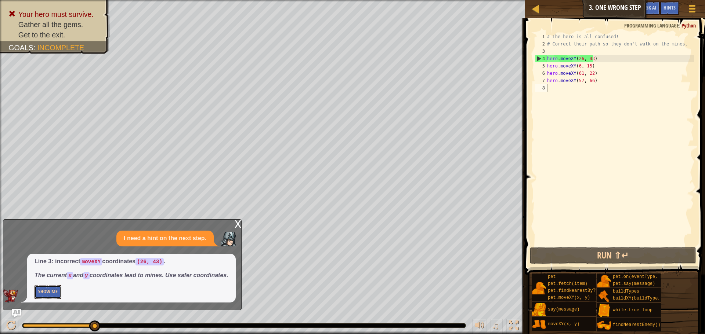
click at [41, 299] on button "Show Me" at bounding box center [48, 293] width 27 height 14
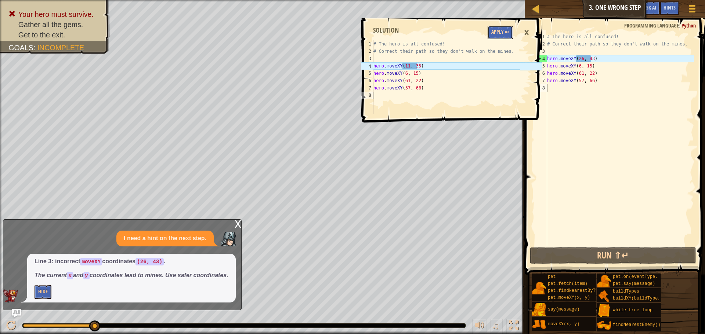
click at [504, 35] on button "Apply =>" at bounding box center [499, 33] width 25 height 14
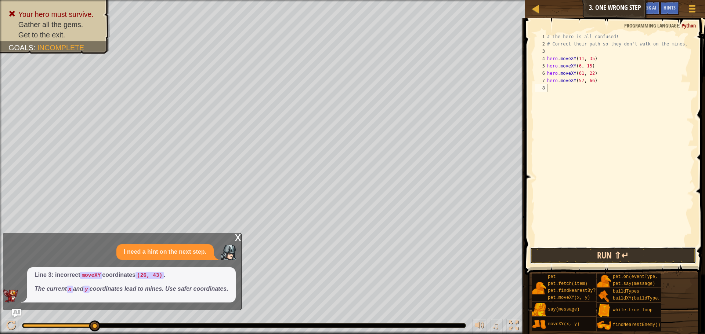
click at [652, 251] on button "Run ⇧↵" at bounding box center [613, 255] width 166 height 17
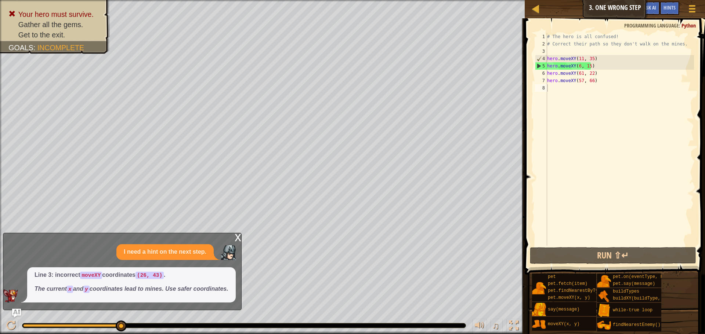
click at [241, 233] on div "x" at bounding box center [238, 236] width 7 height 7
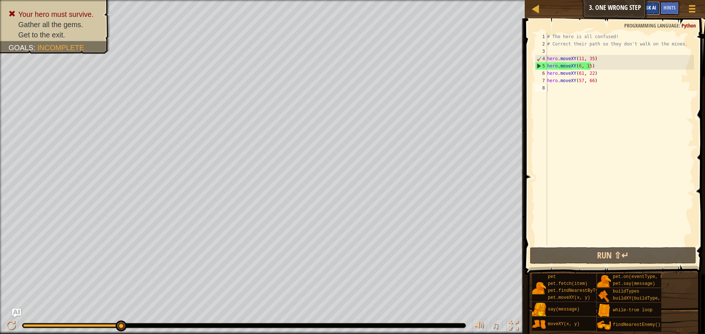
click at [657, 12] on button "Ask AI" at bounding box center [650, 8] width 20 height 14
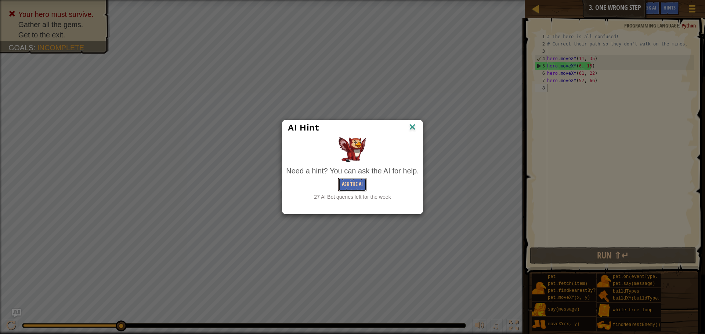
click at [345, 180] on button "Ask the AI" at bounding box center [352, 185] width 28 height 14
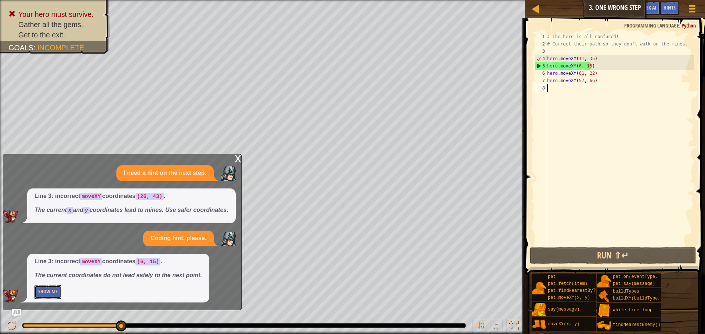
click at [40, 294] on button "Show Me" at bounding box center [48, 293] width 27 height 14
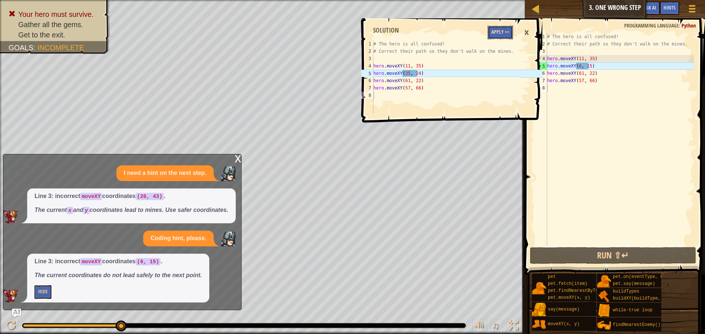
click at [488, 36] on button "Apply =>" at bounding box center [499, 33] width 25 height 14
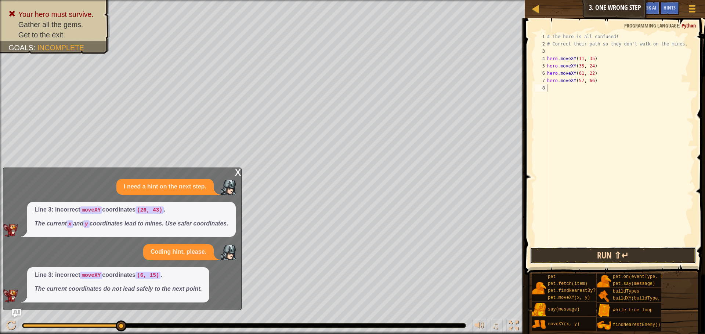
click at [591, 261] on button "Run ⇧↵" at bounding box center [613, 255] width 166 height 17
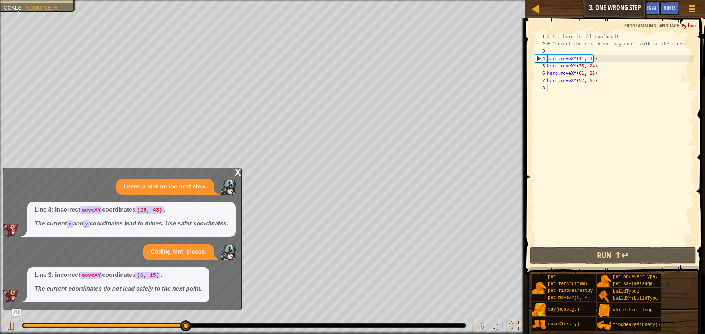
click at [239, 168] on div "x" at bounding box center [238, 171] width 7 height 7
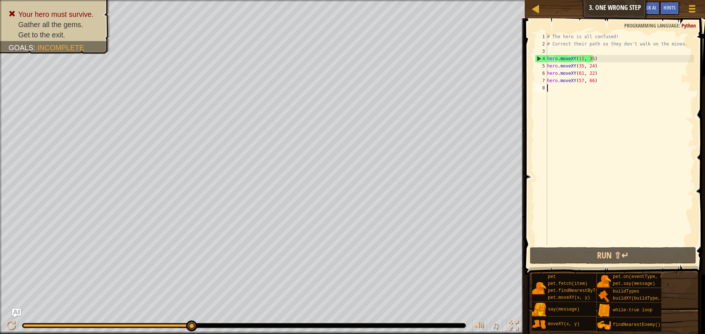
click at [551, 91] on div "# The hero is all confused! # Correct their path so they don't walk on the mine…" at bounding box center [619, 147] width 148 height 228
type textarea "h"
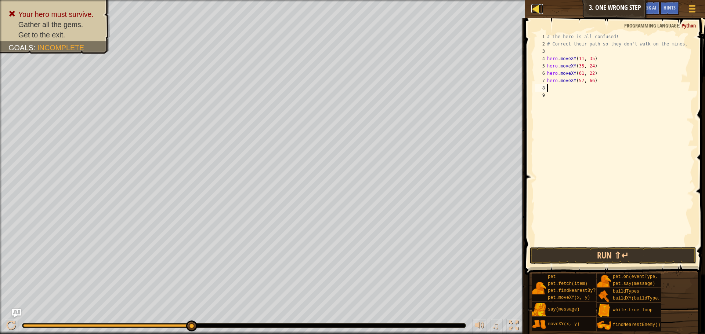
click at [536, 10] on div at bounding box center [535, 8] width 9 height 9
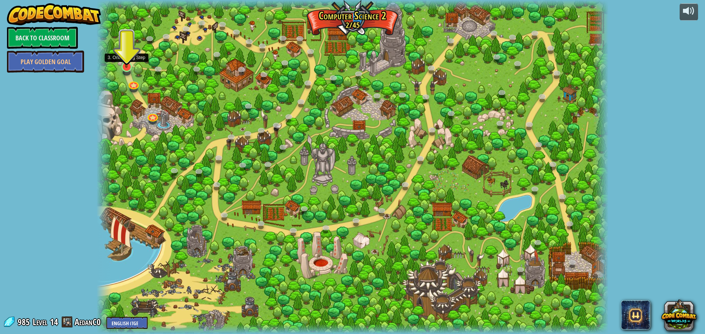
click at [121, 61] on img at bounding box center [127, 51] width 14 height 31
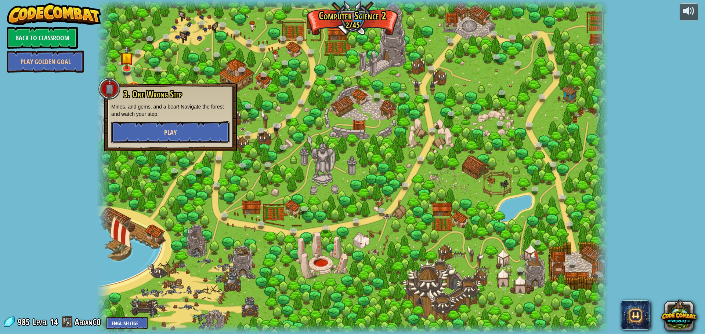
click at [146, 138] on button "Play" at bounding box center [170, 132] width 118 height 22
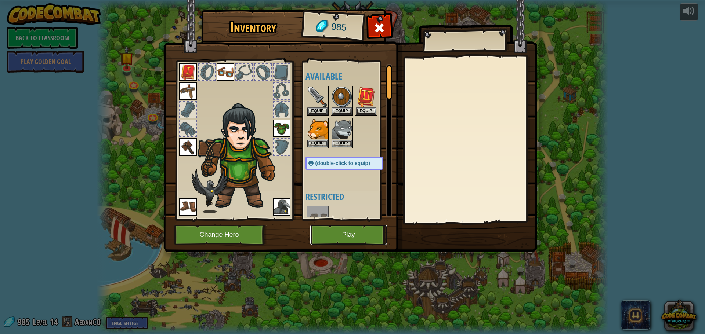
click at [326, 230] on button "Play" at bounding box center [348, 235] width 77 height 20
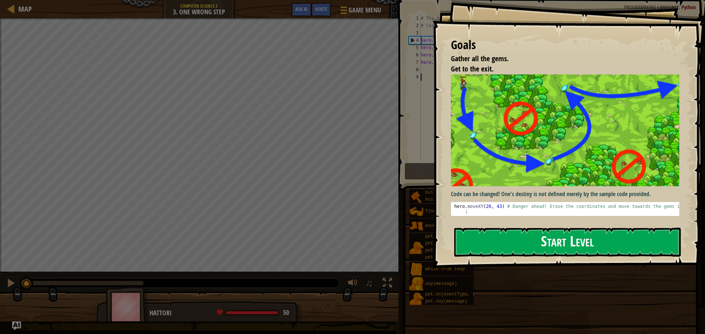
click at [660, 245] on button "Start Level" at bounding box center [567, 242] width 226 height 29
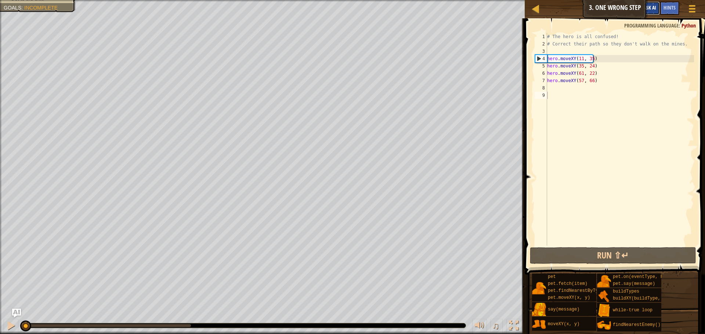
click at [649, 5] on span "Ask AI" at bounding box center [649, 7] width 12 height 7
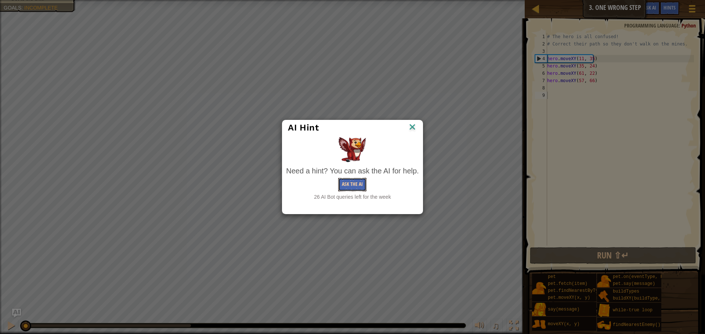
click at [349, 185] on button "Ask the AI" at bounding box center [352, 185] width 28 height 14
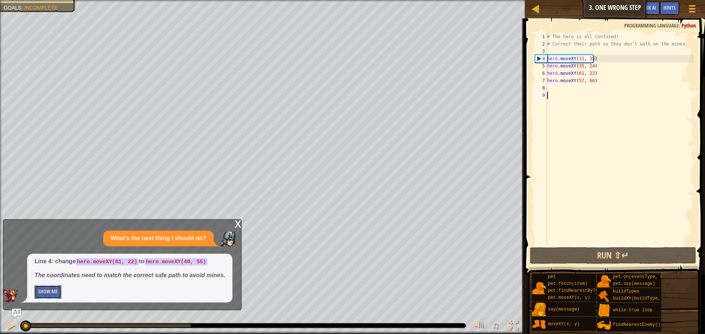
click at [44, 295] on button "Show Me" at bounding box center [48, 293] width 27 height 14
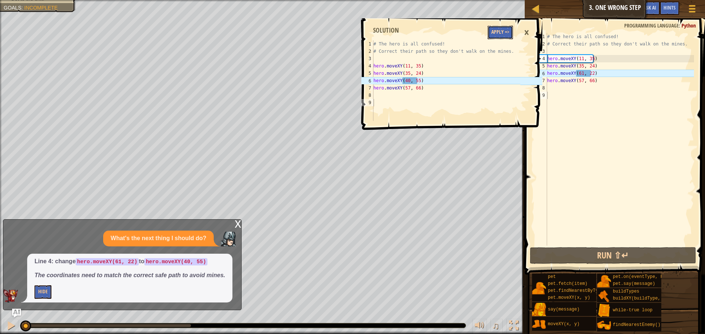
click at [499, 37] on button "Apply =>" at bounding box center [499, 33] width 25 height 14
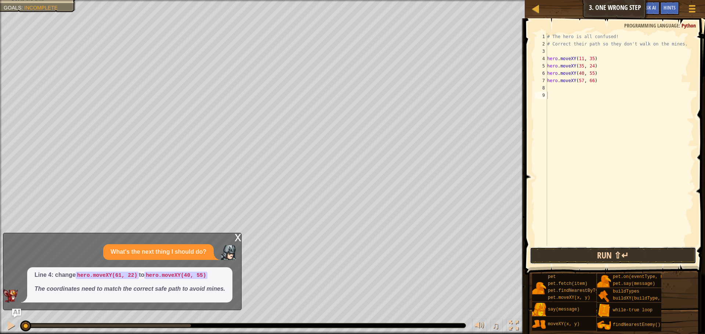
click at [587, 254] on button "Run ⇧↵" at bounding box center [613, 255] width 166 height 17
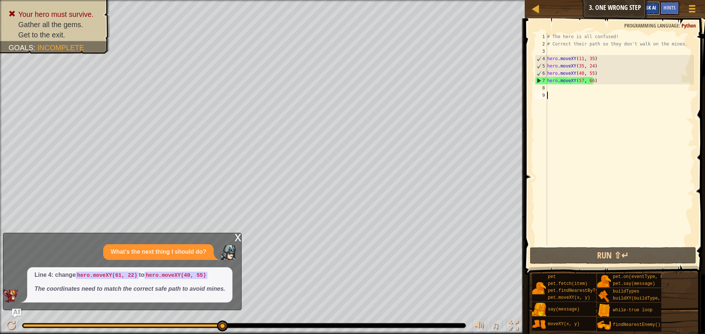
click at [654, 6] on span "Ask AI" at bounding box center [649, 7] width 12 height 7
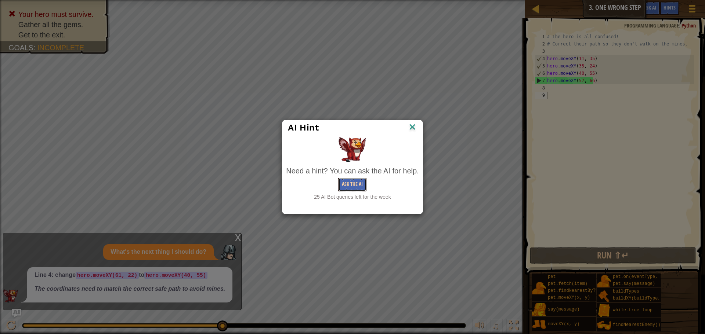
click at [359, 178] on button "Ask the AI" at bounding box center [352, 185] width 28 height 14
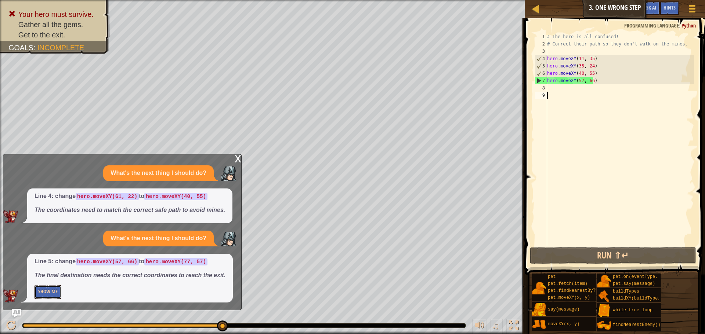
click at [51, 294] on button "Show Me" at bounding box center [48, 293] width 27 height 14
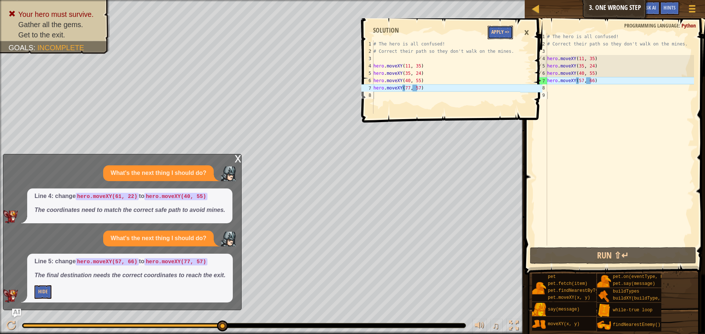
click at [493, 33] on button "Apply =>" at bounding box center [499, 33] width 25 height 14
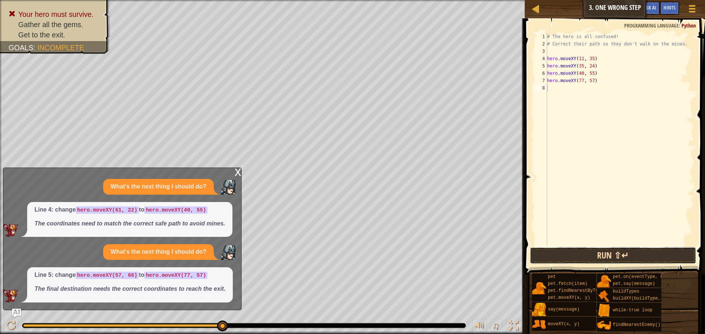
click at [576, 250] on button "Run ⇧↵" at bounding box center [613, 255] width 166 height 17
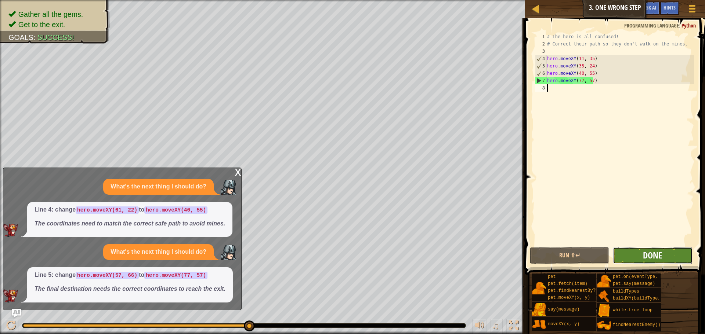
click at [659, 252] on span "Done" at bounding box center [652, 256] width 19 height 12
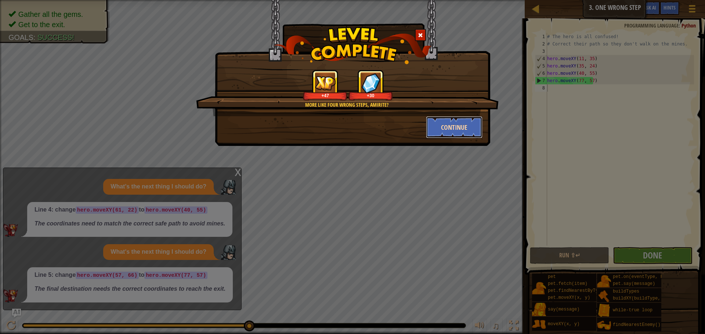
click at [471, 133] on button "Continue" at bounding box center [454, 127] width 57 height 22
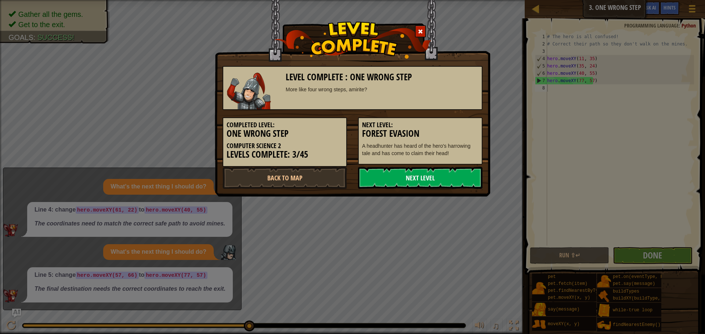
click at [443, 183] on link "Next Level" at bounding box center [420, 178] width 124 height 22
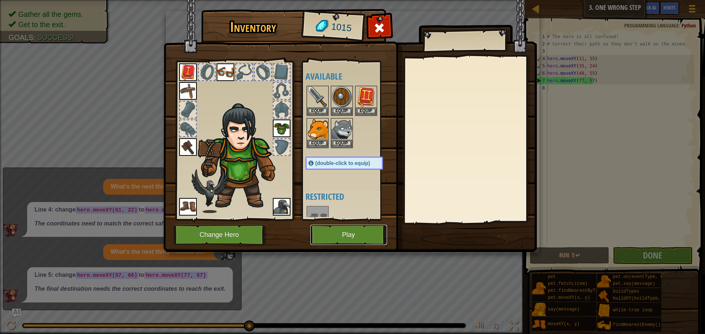
click at [354, 236] on button "Play" at bounding box center [348, 235] width 77 height 20
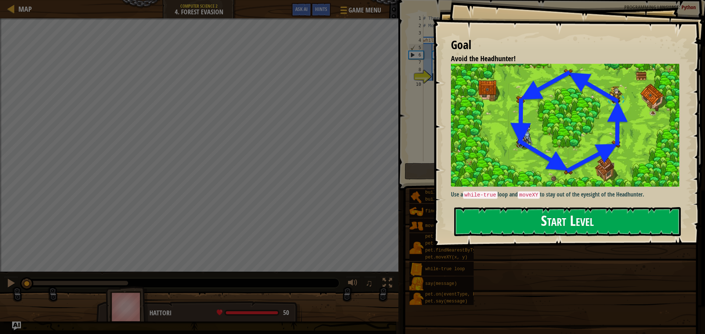
drag, startPoint x: 537, startPoint y: 217, endPoint x: 532, endPoint y: 218, distance: 4.6
click at [536, 217] on button "Start Level" at bounding box center [567, 221] width 226 height 29
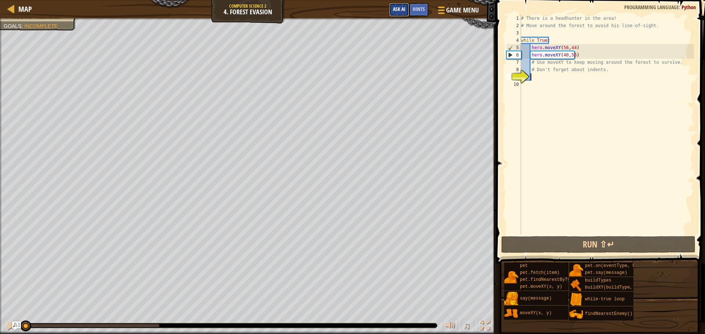
click at [400, 11] on span "Ask AI" at bounding box center [399, 9] width 12 height 7
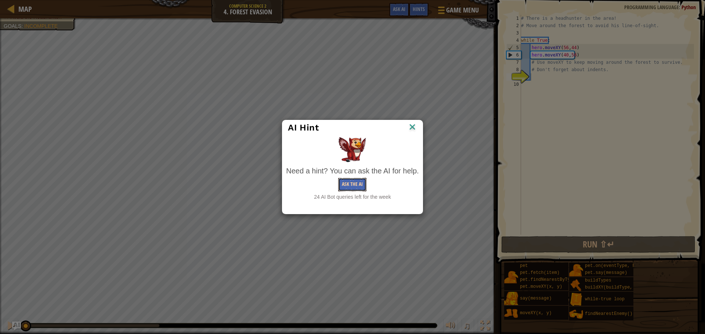
click at [342, 186] on button "Ask the AI" at bounding box center [352, 185] width 28 height 14
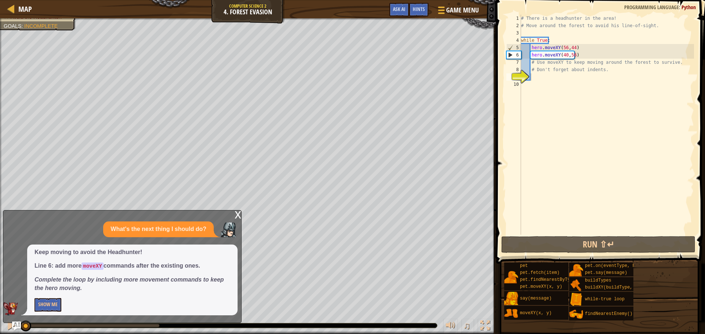
click at [44, 296] on div "Keep moving to avoid the Headhunter! Line 6: add more moveXY commands after the…" at bounding box center [132, 280] width 210 height 71
click at [53, 304] on button "Show Me" at bounding box center [48, 305] width 27 height 14
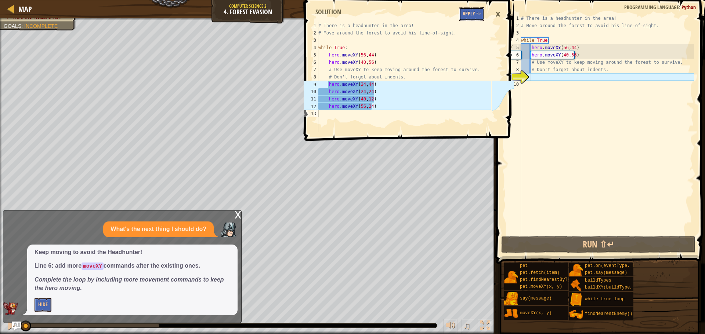
click at [475, 16] on button "Apply =>" at bounding box center [471, 14] width 25 height 14
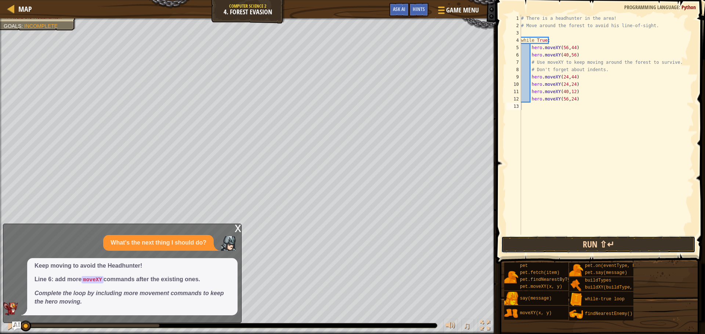
click at [606, 244] on button "Run ⇧↵" at bounding box center [598, 244] width 194 height 17
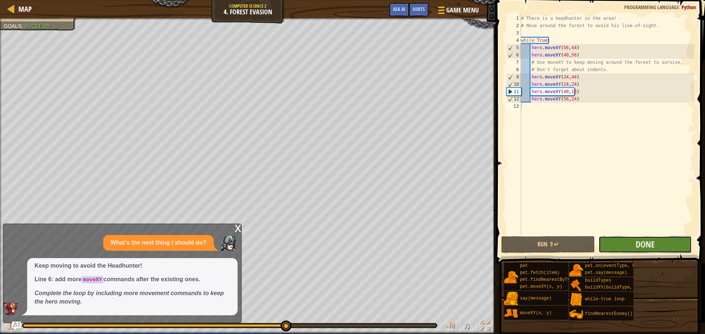
click at [602, 240] on button "Done" at bounding box center [644, 244] width 93 height 17
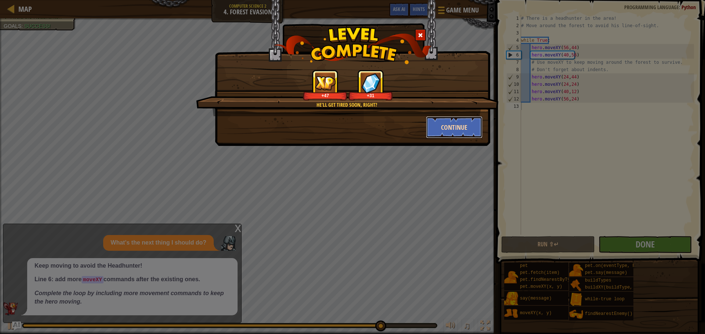
click at [460, 126] on button "Continue" at bounding box center [454, 127] width 57 height 22
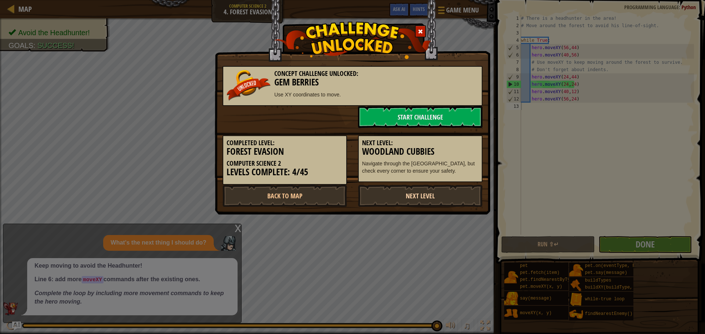
click at [441, 190] on link "Next Level" at bounding box center [420, 196] width 124 height 22
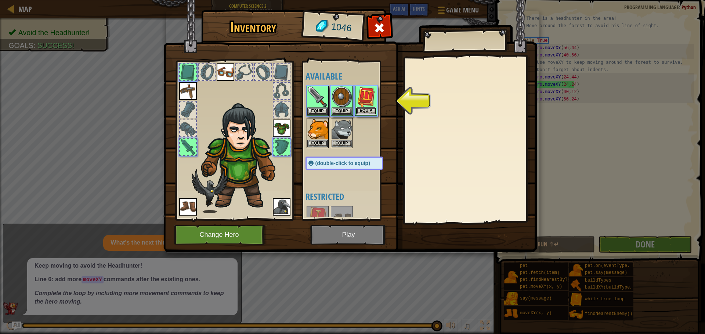
click at [374, 111] on button "Equip" at bounding box center [366, 111] width 21 height 8
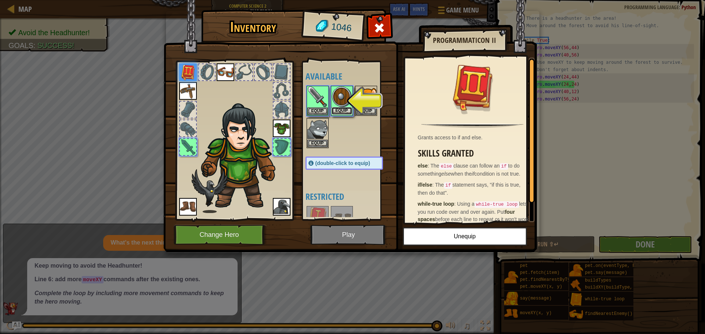
click at [340, 107] on button "Equip" at bounding box center [341, 111] width 21 height 8
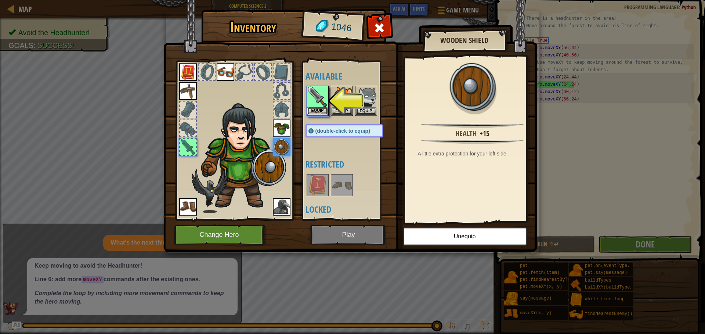
click at [316, 112] on button "Equip" at bounding box center [317, 111] width 21 height 8
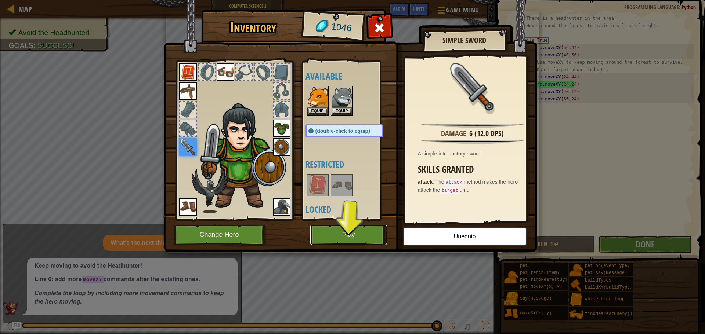
click at [345, 236] on button "Play" at bounding box center [348, 235] width 77 height 20
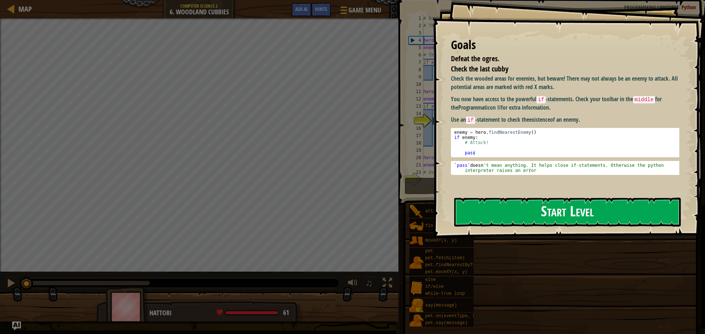
click at [584, 200] on button "Start Level" at bounding box center [567, 212] width 226 height 29
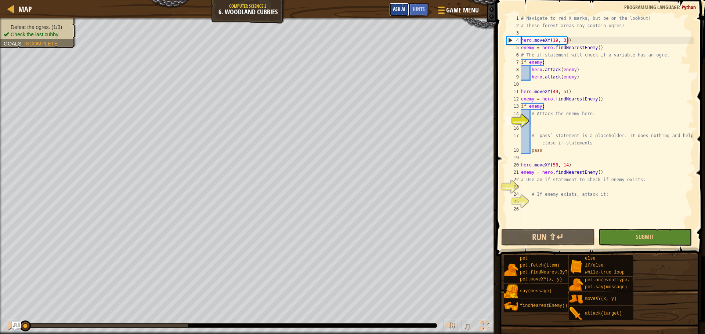
click at [403, 7] on span "Ask AI" at bounding box center [399, 9] width 12 height 7
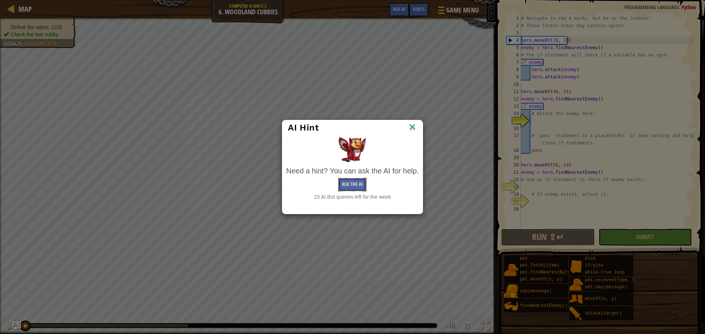
click at [356, 179] on button "Ask the AI" at bounding box center [352, 185] width 28 height 14
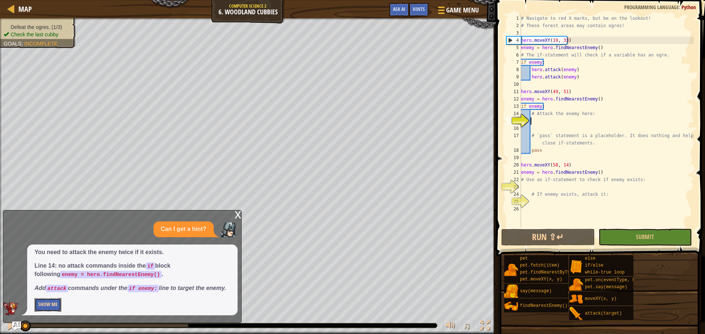
click at [58, 303] on button "Show Me" at bounding box center [48, 305] width 27 height 14
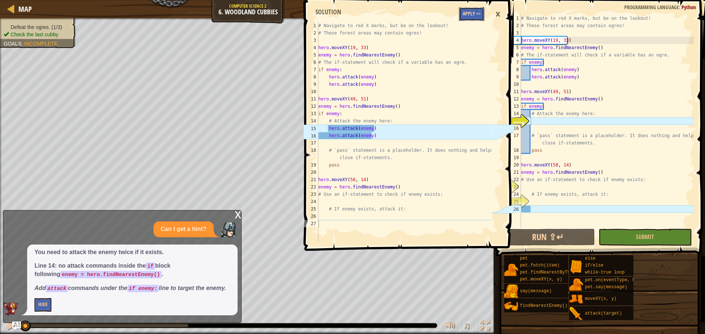
click at [469, 8] on button "Apply =>" at bounding box center [471, 14] width 25 height 14
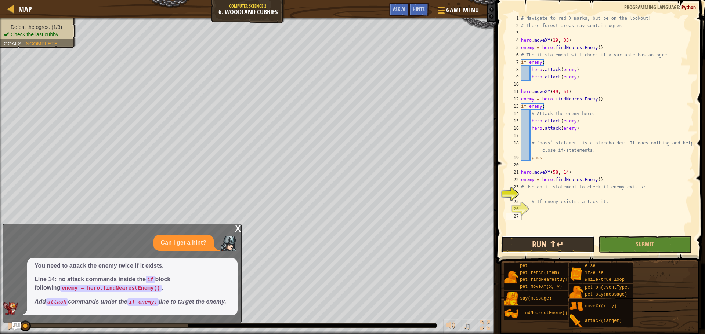
click at [543, 247] on button "Run ⇧↵" at bounding box center [547, 244] width 93 height 17
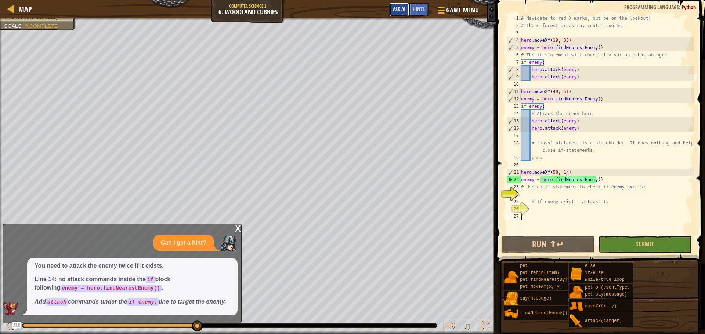
click at [395, 7] on span "Ask AI" at bounding box center [399, 9] width 12 height 7
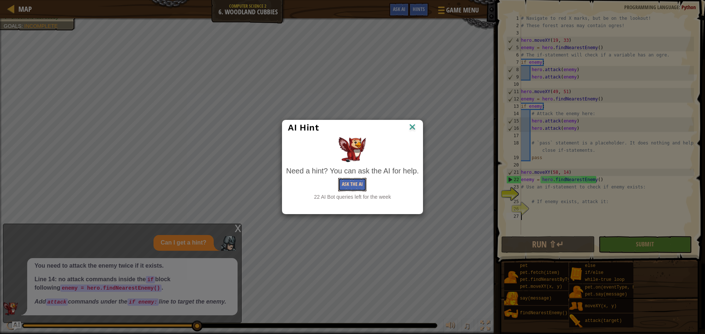
click at [358, 183] on button "Ask the AI" at bounding box center [352, 185] width 28 height 14
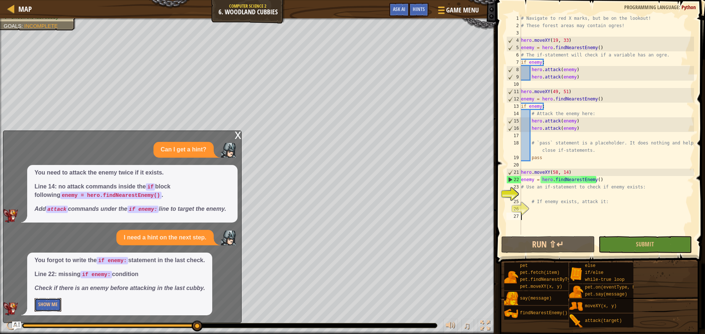
click at [58, 308] on button "Show Me" at bounding box center [48, 305] width 27 height 14
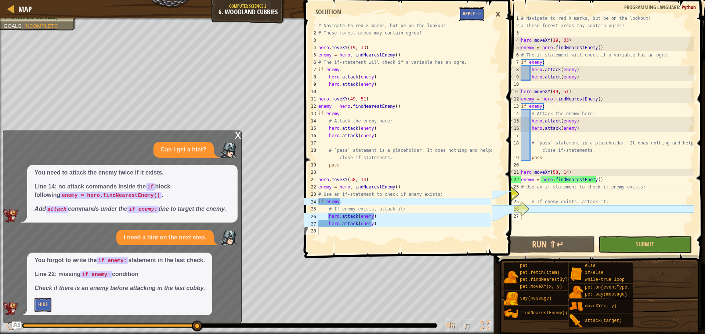
click at [471, 8] on button "Apply =>" at bounding box center [471, 14] width 25 height 14
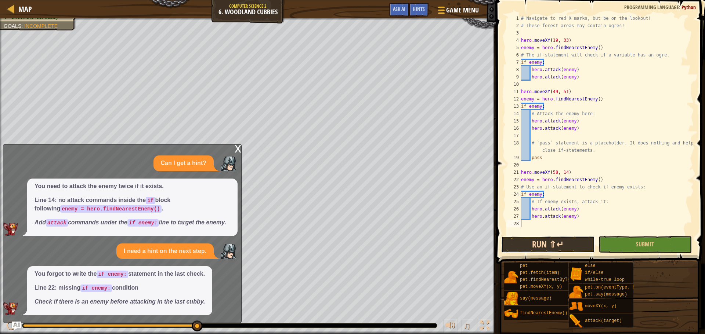
click at [561, 246] on button "Run ⇧↵" at bounding box center [547, 244] width 93 height 17
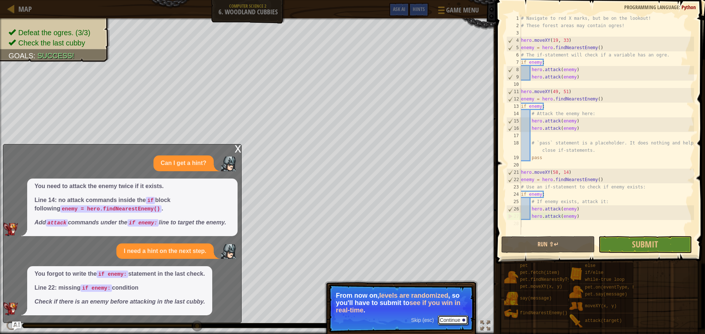
click at [444, 325] on button "Continue" at bounding box center [453, 321] width 30 height 10
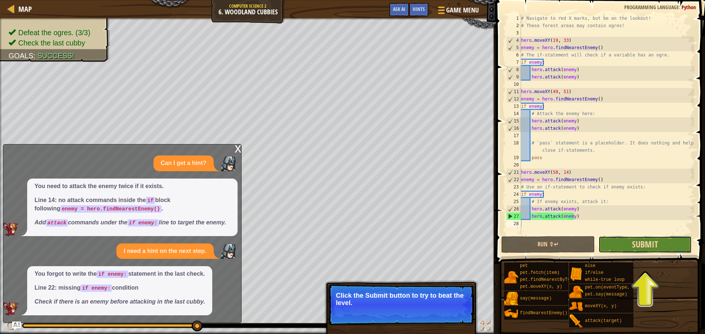
click at [645, 243] on span "Submit" at bounding box center [645, 245] width 26 height 12
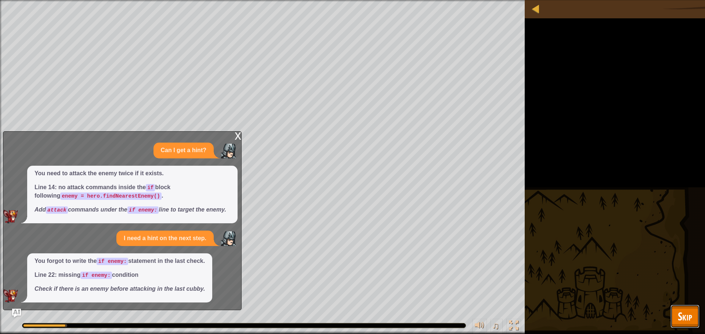
click at [692, 308] on button "Skip" at bounding box center [684, 316] width 29 height 23
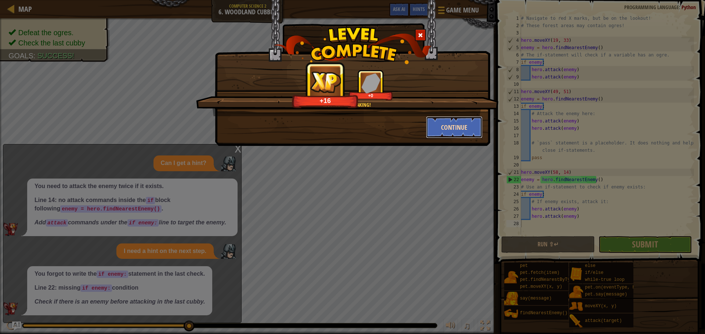
click at [469, 128] on button "Continue" at bounding box center [454, 127] width 57 height 22
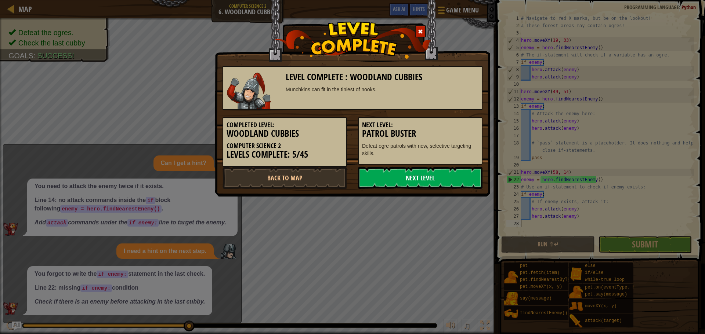
click at [462, 173] on link "Next Level" at bounding box center [420, 178] width 124 height 22
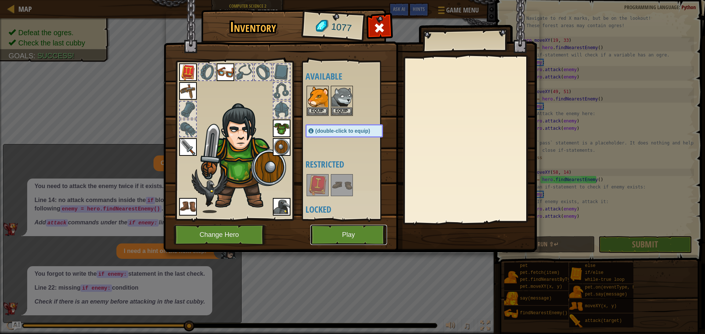
click at [362, 232] on button "Play" at bounding box center [348, 235] width 77 height 20
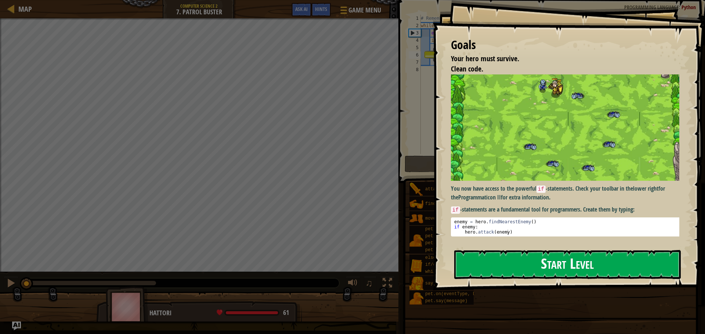
click at [649, 270] on button "Start Level" at bounding box center [567, 264] width 226 height 29
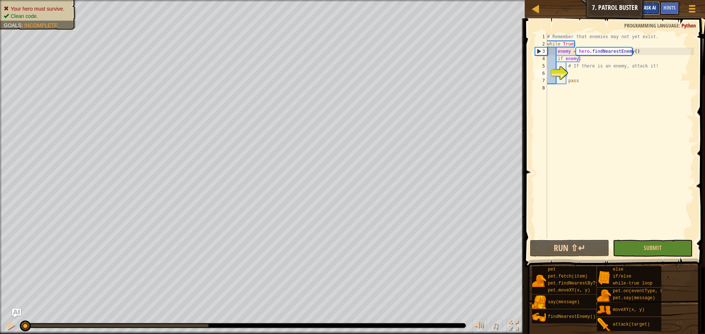
click at [652, 4] on button "Ask AI" at bounding box center [650, 8] width 20 height 14
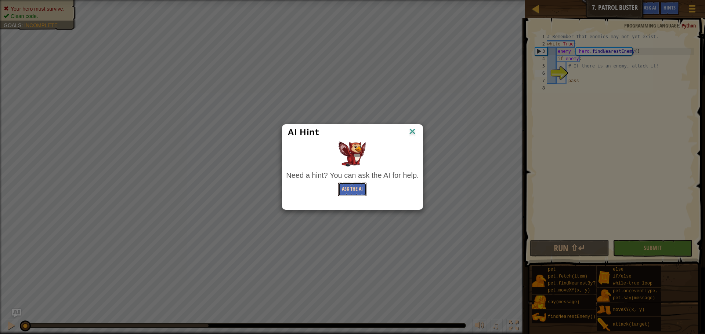
click at [359, 189] on button "Ask the AI" at bounding box center [352, 190] width 28 height 14
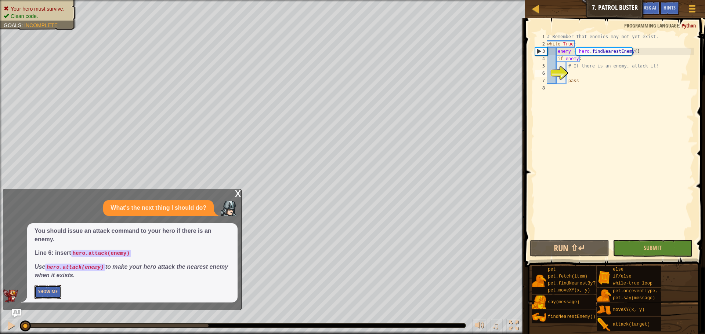
click at [37, 289] on button "Show Me" at bounding box center [48, 293] width 27 height 14
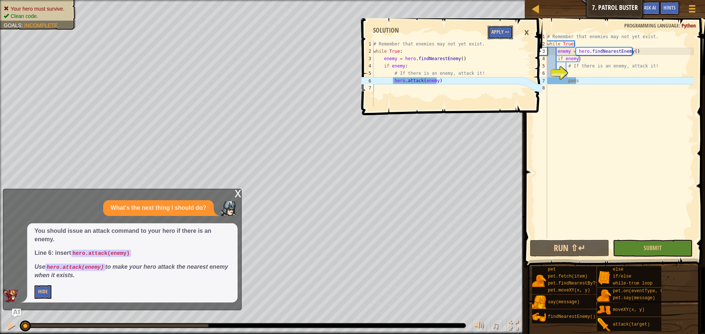
click at [496, 34] on button "Apply =>" at bounding box center [499, 33] width 25 height 14
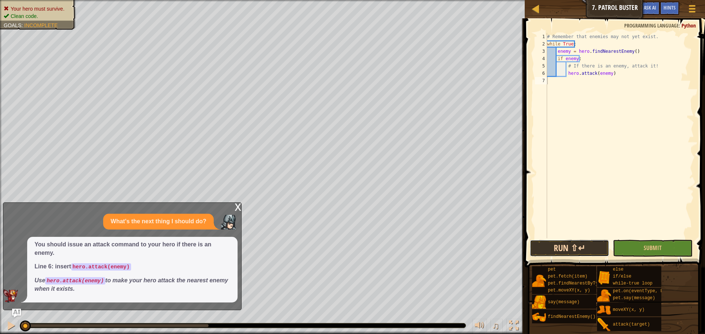
click at [583, 247] on button "Run ⇧↵" at bounding box center [569, 248] width 79 height 17
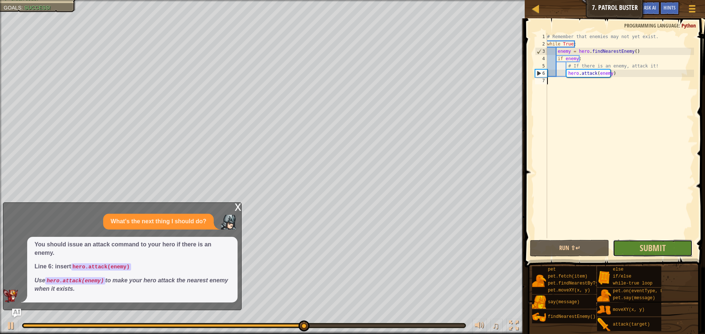
click at [677, 250] on button "Submit" at bounding box center [652, 248] width 79 height 17
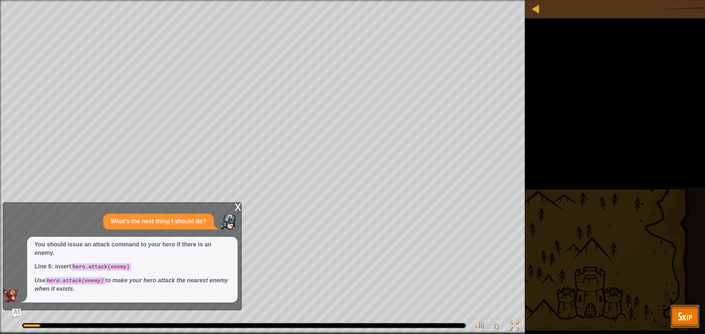
click at [689, 320] on span "Skip" at bounding box center [685, 316] width 14 height 15
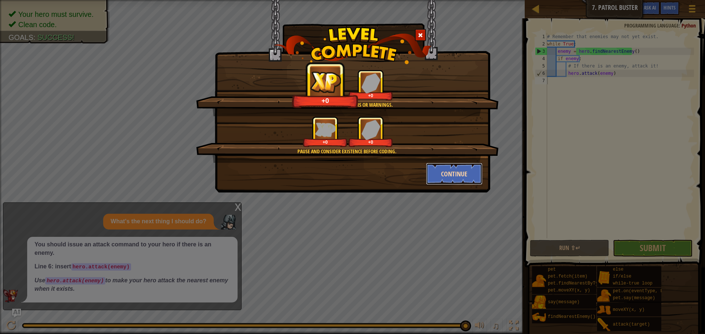
click at [446, 179] on button "Continue" at bounding box center [454, 174] width 57 height 22
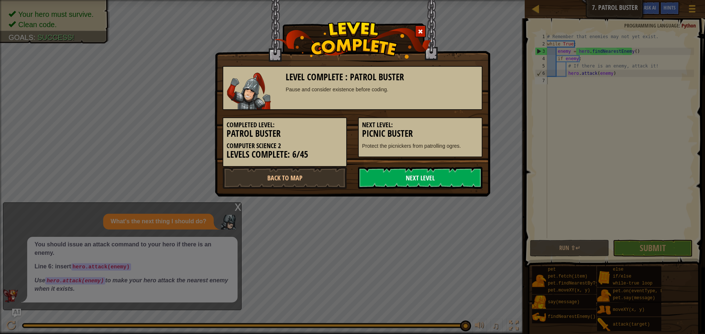
click at [464, 188] on link "Next Level" at bounding box center [420, 178] width 124 height 22
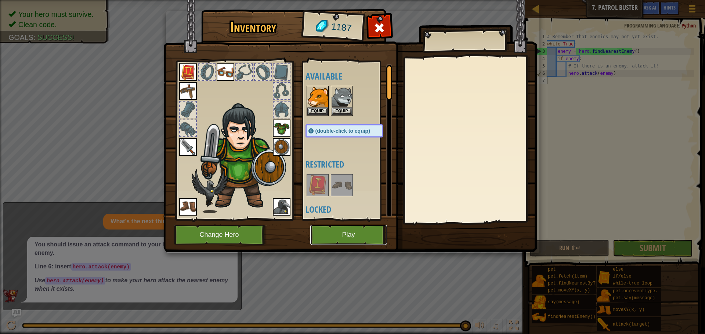
click at [342, 237] on button "Play" at bounding box center [348, 235] width 77 height 20
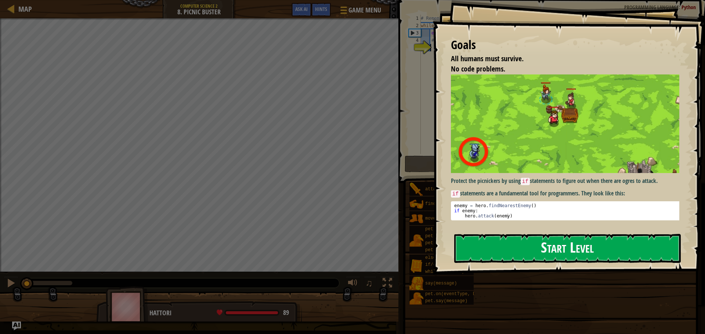
click at [534, 249] on button "Start Level" at bounding box center [567, 248] width 226 height 29
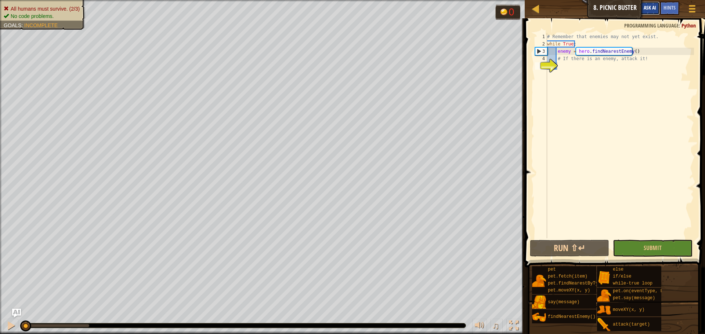
click at [656, 1] on button "Ask AI" at bounding box center [650, 8] width 20 height 14
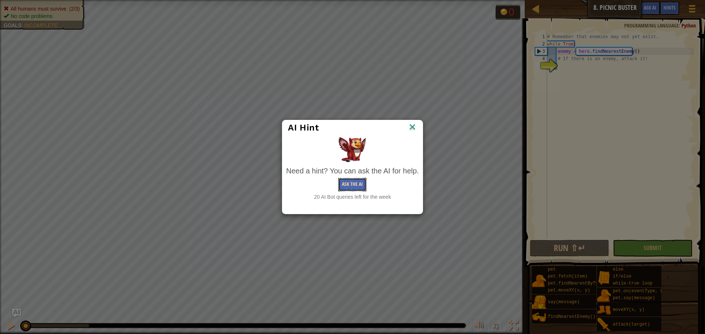
click at [351, 183] on button "Ask the AI" at bounding box center [352, 185] width 28 height 14
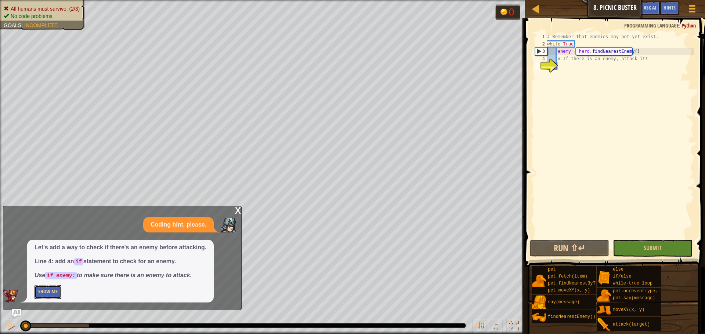
click at [47, 291] on button "Show Me" at bounding box center [48, 293] width 27 height 14
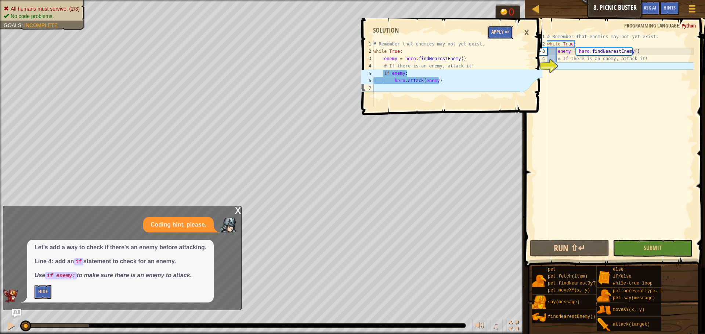
click at [499, 26] on button "Apply =>" at bounding box center [499, 33] width 25 height 14
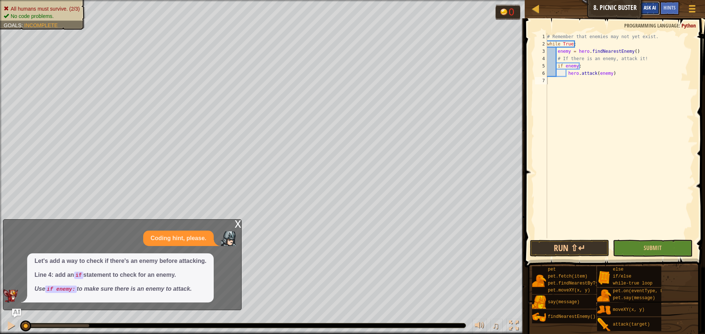
click at [649, 4] on button "Ask AI" at bounding box center [650, 8] width 20 height 14
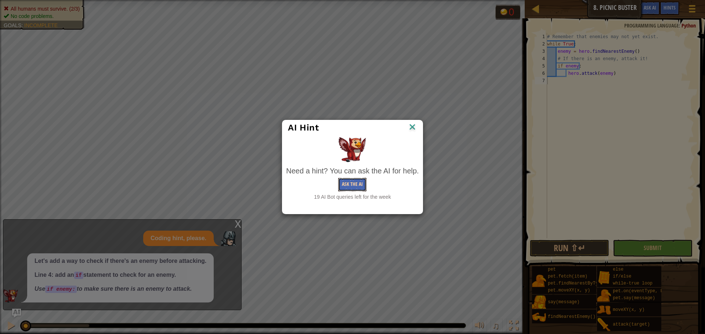
click at [355, 189] on button "Ask the AI" at bounding box center [352, 185] width 28 height 14
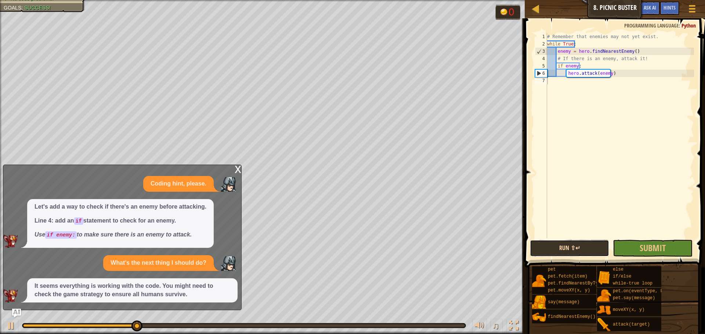
click at [548, 255] on button "Run ⇧↵" at bounding box center [569, 248] width 79 height 17
click at [631, 241] on button "Submit" at bounding box center [652, 248] width 79 height 17
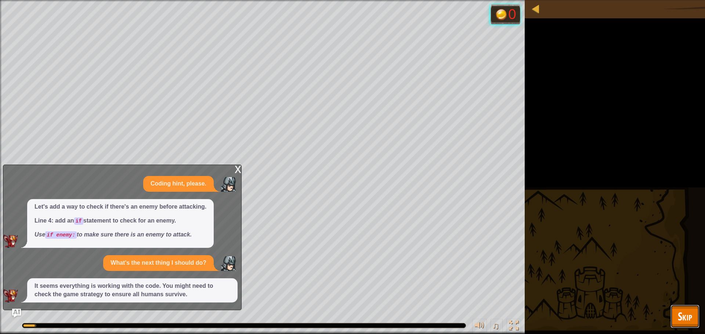
click at [674, 315] on button "Skip" at bounding box center [684, 316] width 29 height 23
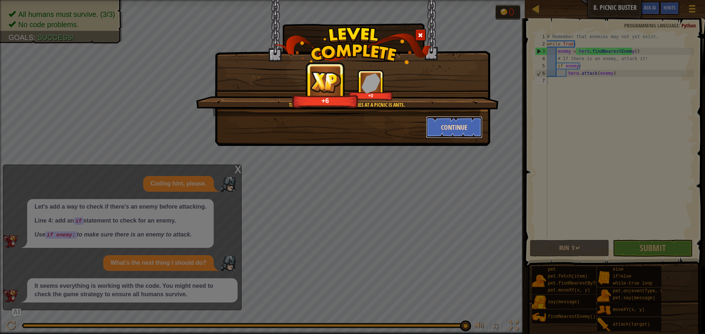
click at [465, 137] on button "Continue" at bounding box center [454, 127] width 57 height 22
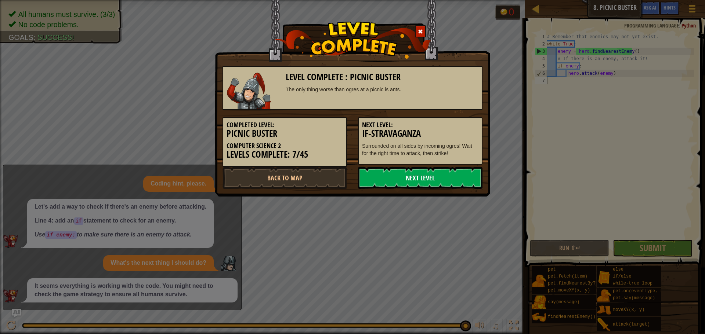
click at [431, 172] on link "Next Level" at bounding box center [420, 178] width 124 height 22
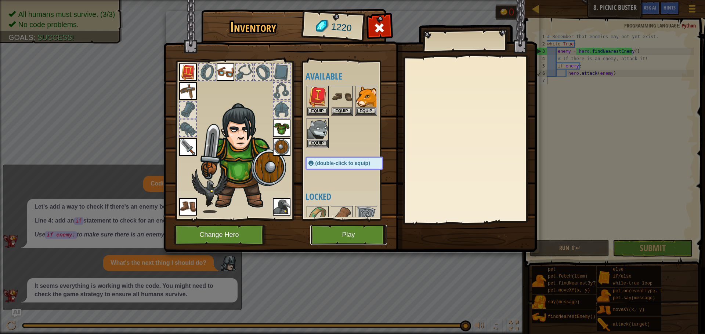
drag, startPoint x: 326, startPoint y: 241, endPoint x: 322, endPoint y: 243, distance: 3.8
click at [322, 243] on button "Play" at bounding box center [348, 235] width 77 height 20
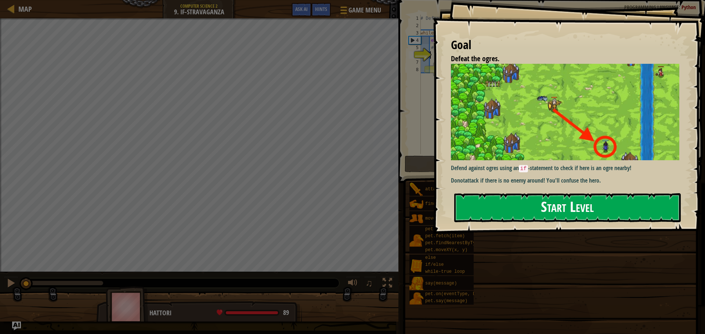
click at [584, 204] on button "Start Level" at bounding box center [567, 207] width 226 height 29
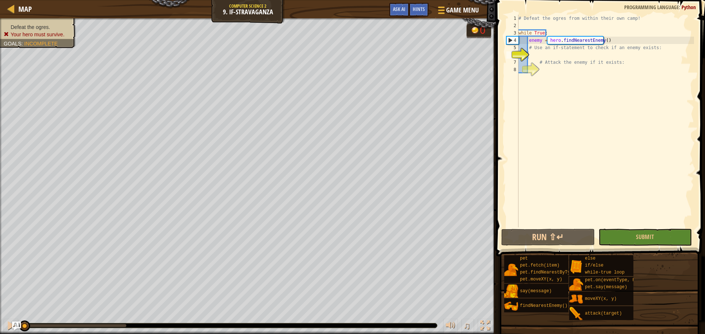
click at [546, 241] on button "Run ⇧↵" at bounding box center [547, 237] width 93 height 17
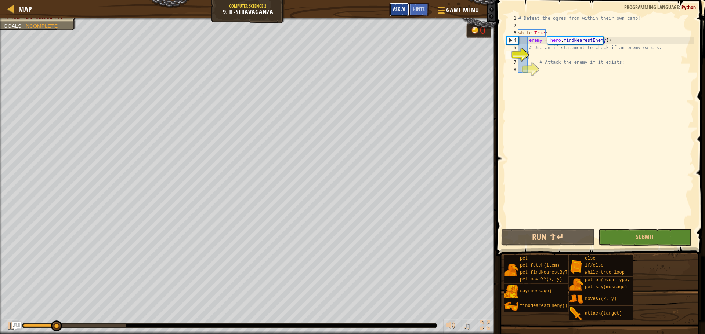
click at [402, 9] on span "Ask AI" at bounding box center [399, 9] width 12 height 7
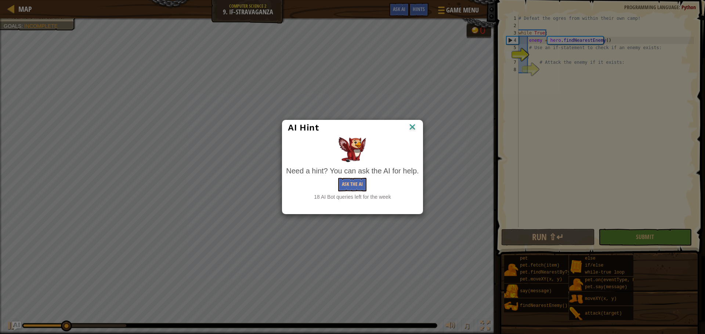
click at [351, 178] on div "Need a hint? You can ask the AI for help. Ask the AI 18 AI Bot queries left for…" at bounding box center [352, 183] width 133 height 35
drag, startPoint x: 354, startPoint y: 187, endPoint x: 358, endPoint y: 182, distance: 6.4
click at [358, 182] on button "Ask the AI" at bounding box center [352, 185] width 28 height 14
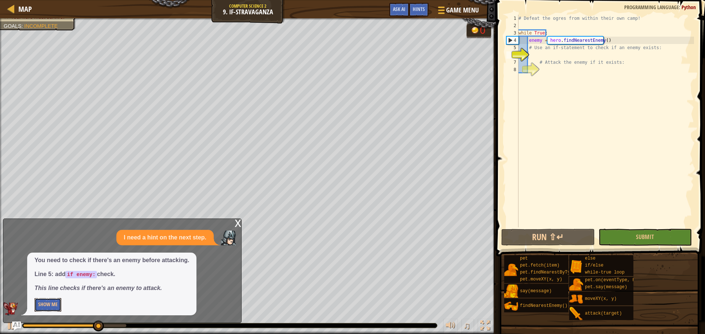
drag, startPoint x: 47, startPoint y: 300, endPoint x: 54, endPoint y: 298, distance: 7.1
click at [48, 299] on button "Show Me" at bounding box center [48, 305] width 27 height 14
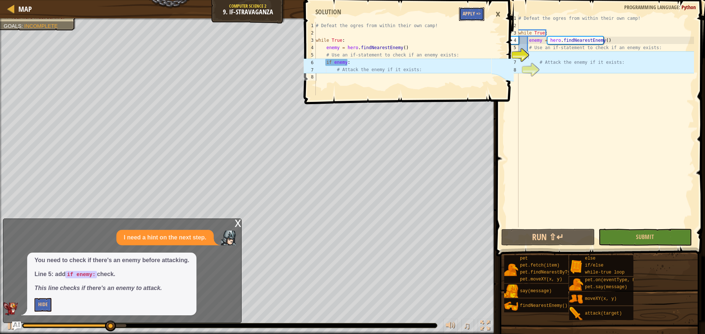
click at [474, 15] on button "Apply =>" at bounding box center [471, 14] width 25 height 14
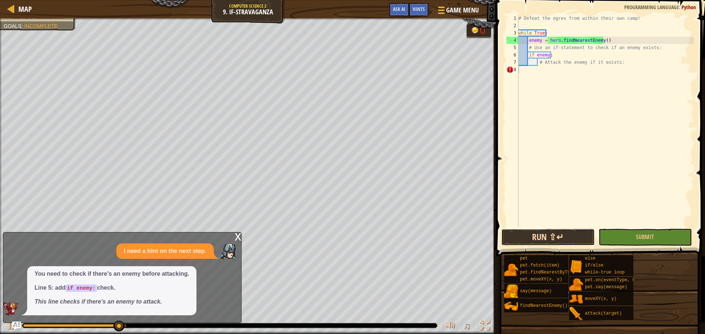
click at [544, 235] on button "Run ⇧↵" at bounding box center [547, 237] width 93 height 17
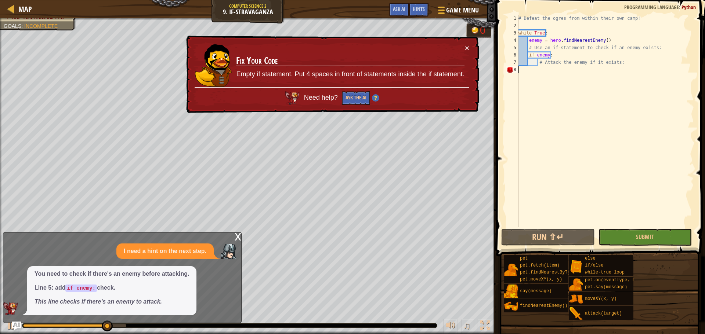
type textarea "# Attack the enemy if it exists:"
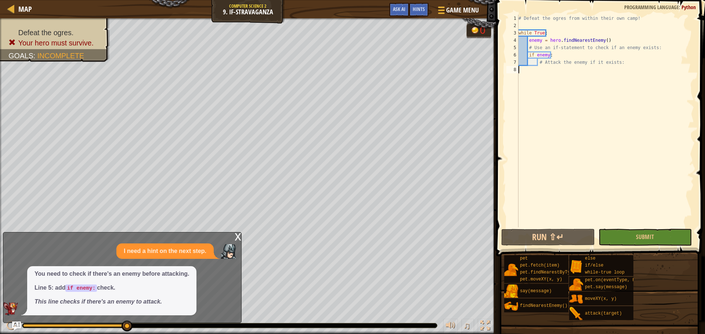
click at [530, 72] on div "# Defeat the ogres from within their own camp! while True : enemy = hero . find…" at bounding box center [605, 129] width 177 height 228
type textarea "# Attack the enemy if it exists:"
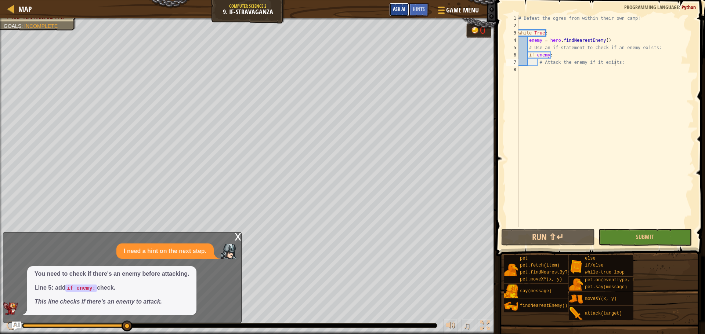
click at [394, 11] on span "Ask AI" at bounding box center [399, 9] width 12 height 7
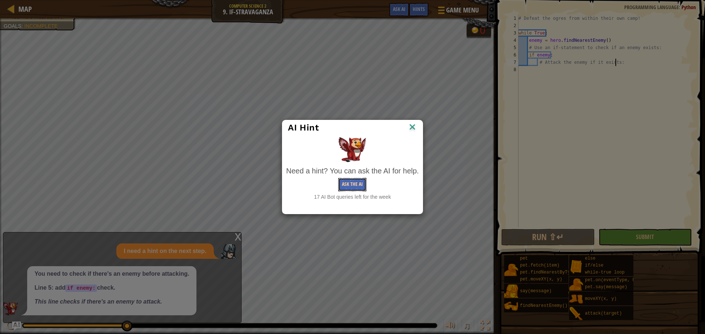
click at [341, 191] on button "Ask the AI" at bounding box center [352, 185] width 28 height 14
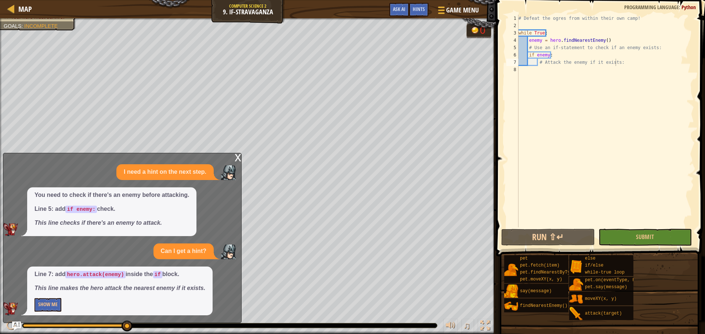
click at [63, 303] on p "Show Me" at bounding box center [120, 305] width 171 height 14
click at [54, 306] on button "Show Me" at bounding box center [48, 305] width 27 height 14
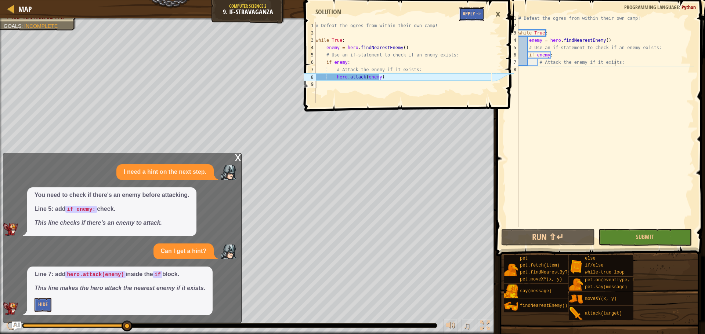
click at [479, 17] on button "Apply =>" at bounding box center [471, 14] width 25 height 14
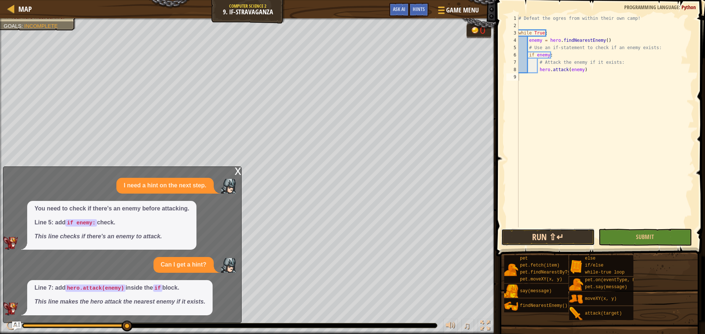
click at [552, 233] on button "Run ⇧↵" at bounding box center [547, 237] width 93 height 17
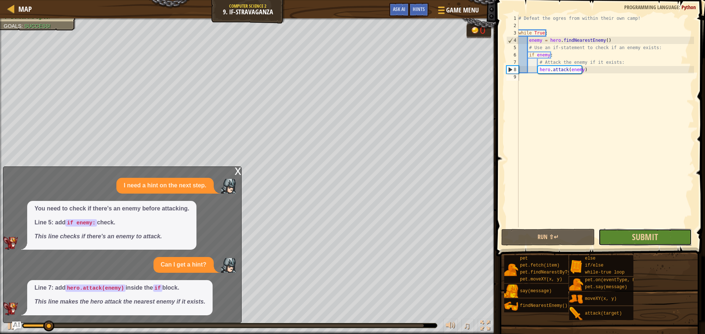
click at [626, 239] on button "Submit" at bounding box center [644, 237] width 93 height 17
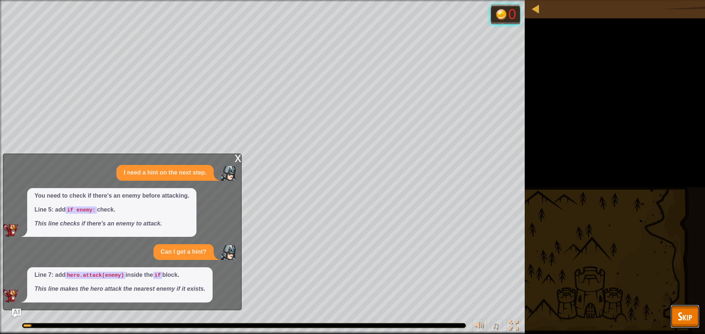
click at [670, 318] on button "Skip" at bounding box center [684, 316] width 29 height 23
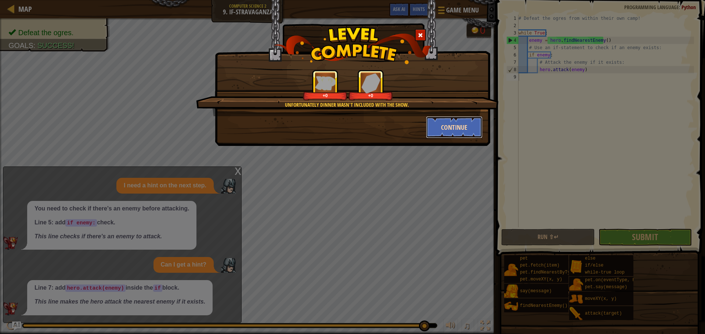
click at [458, 132] on button "Continue" at bounding box center [454, 127] width 57 height 22
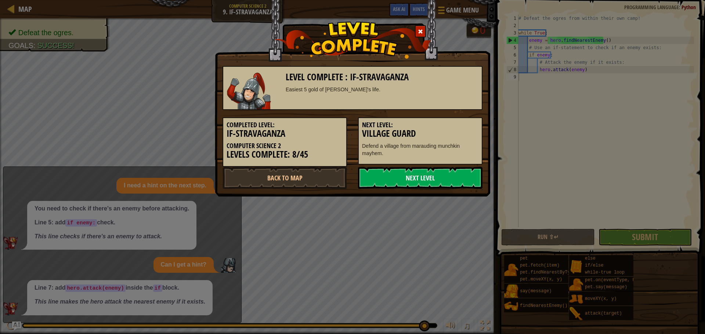
click at [447, 168] on link "Next Level" at bounding box center [420, 178] width 124 height 22
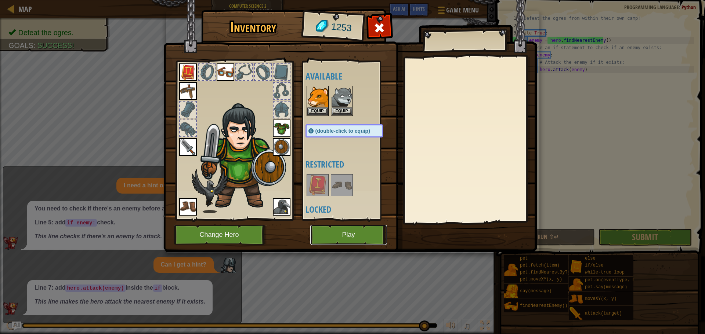
click at [366, 228] on button "Play" at bounding box center [348, 235] width 77 height 20
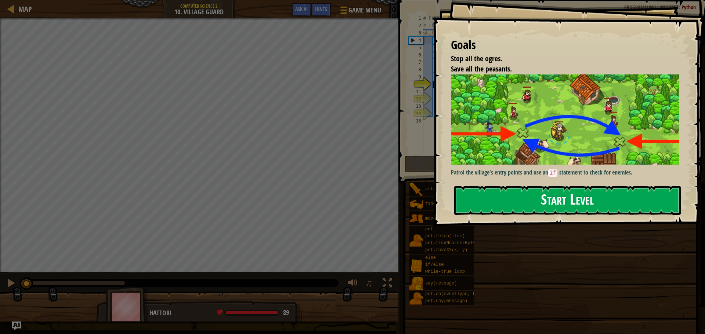
click at [611, 200] on button "Start Level" at bounding box center [567, 200] width 226 height 29
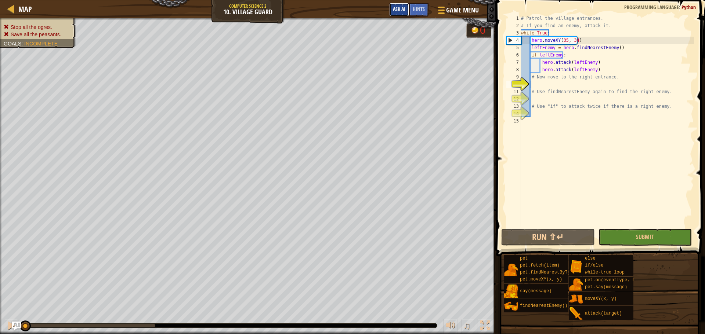
click at [402, 9] on span "Ask AI" at bounding box center [399, 9] width 12 height 7
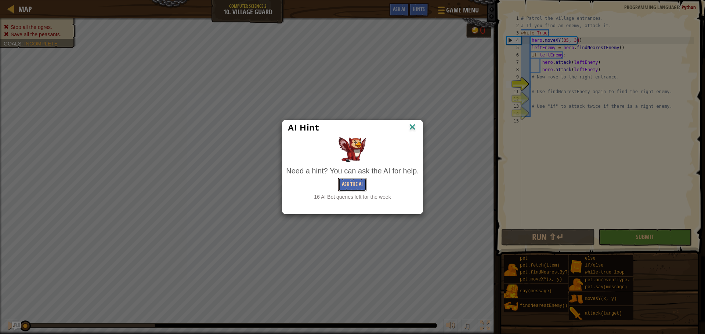
click at [359, 181] on button "Ask the AI" at bounding box center [352, 185] width 28 height 14
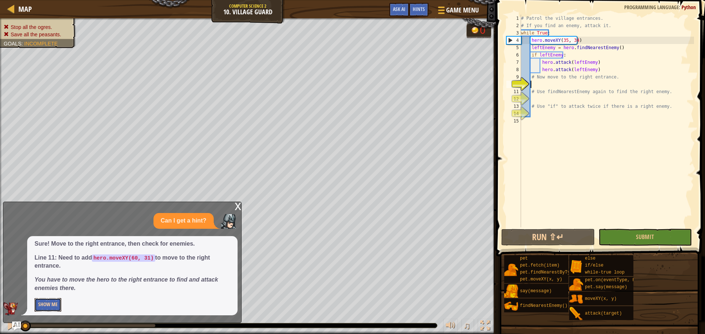
click at [56, 306] on button "Show Me" at bounding box center [48, 305] width 27 height 14
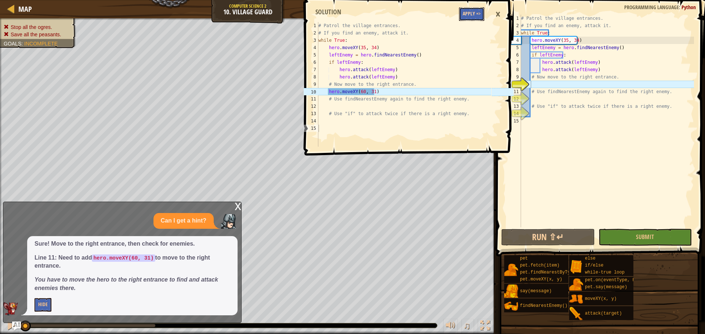
click at [462, 11] on button "Apply =>" at bounding box center [471, 14] width 25 height 14
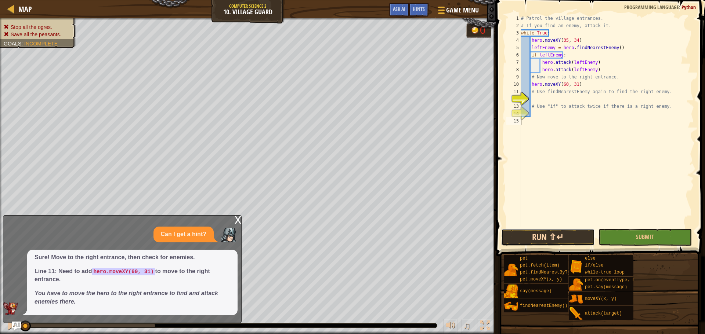
click at [554, 234] on button "Run ⇧↵" at bounding box center [547, 237] width 93 height 17
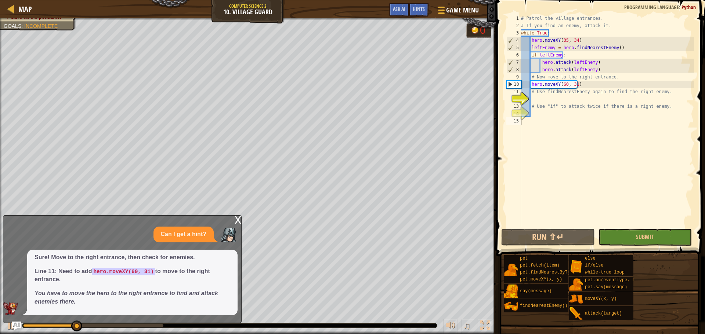
click at [386, 4] on div "Game Menu Done Hints Ask AI" at bounding box center [434, 11] width 98 height 17
click at [400, 14] on button "Ask AI" at bounding box center [399, 10] width 20 height 14
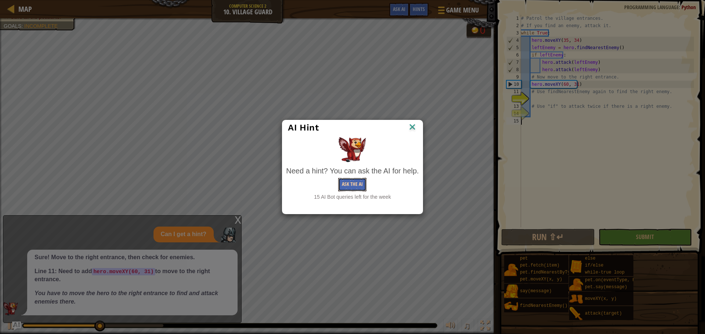
click at [360, 181] on button "Ask the AI" at bounding box center [352, 185] width 28 height 14
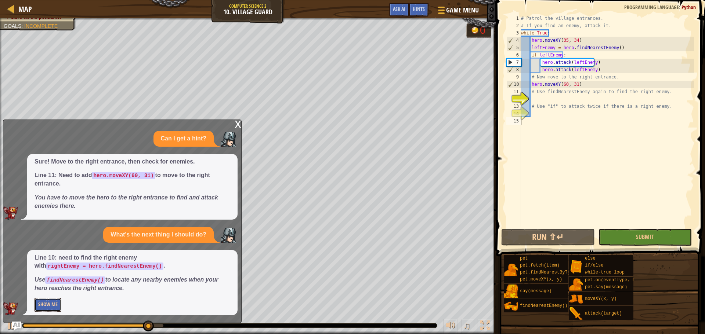
click at [43, 308] on button "Show Me" at bounding box center [48, 305] width 27 height 14
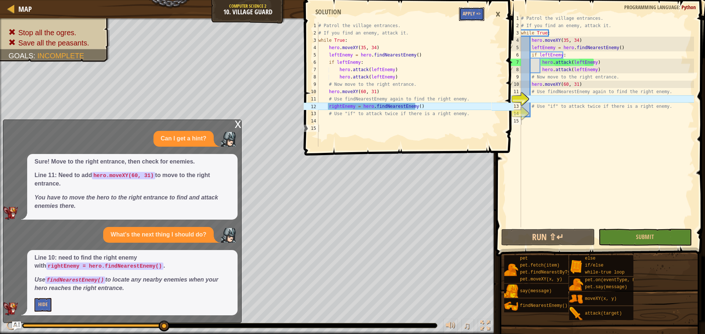
click at [474, 15] on button "Apply =>" at bounding box center [471, 14] width 25 height 14
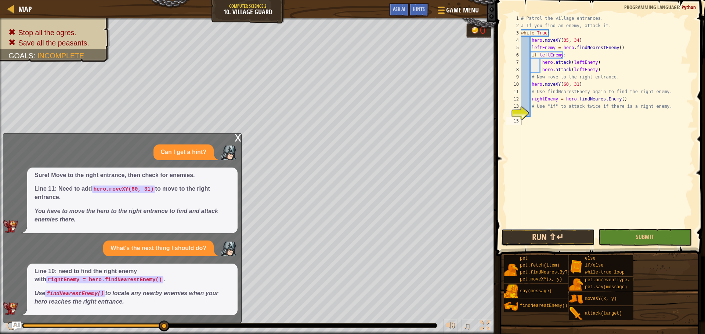
click at [534, 230] on button "Run ⇧↵" at bounding box center [547, 237] width 93 height 17
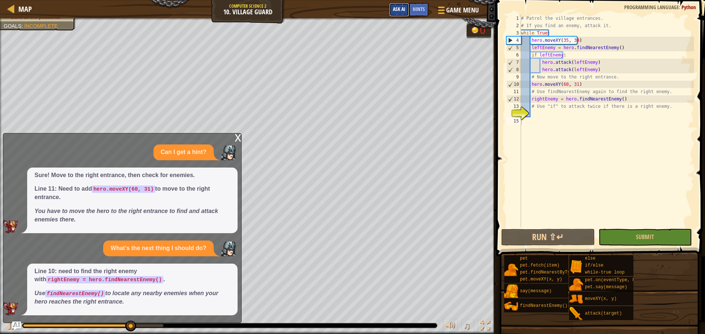
click at [396, 12] on span "Ask AI" at bounding box center [399, 9] width 12 height 7
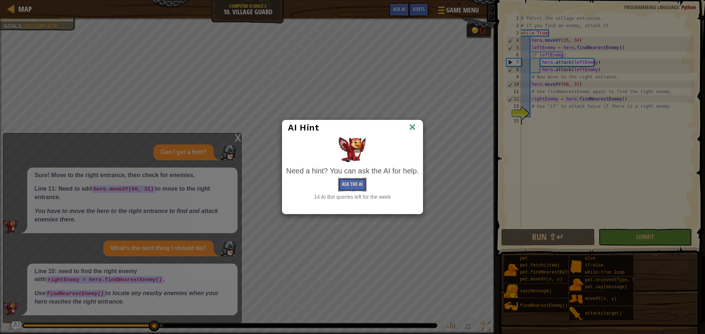
click at [357, 179] on button "Ask the AI" at bounding box center [352, 185] width 28 height 14
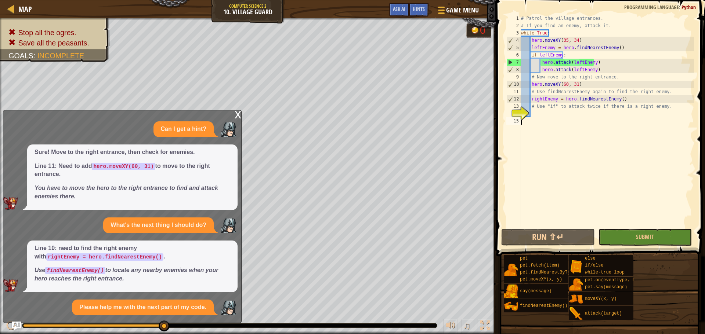
scroll to position [66, 0]
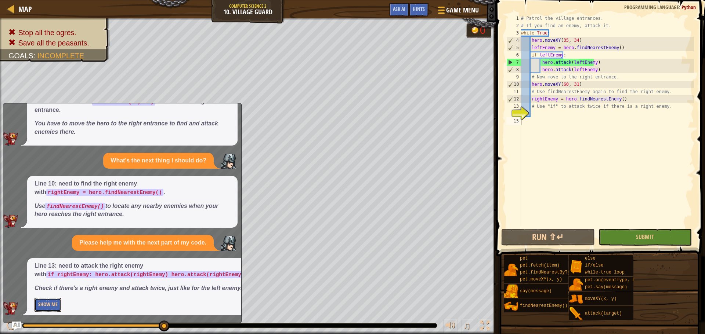
click at [39, 302] on button "Show Me" at bounding box center [48, 305] width 27 height 14
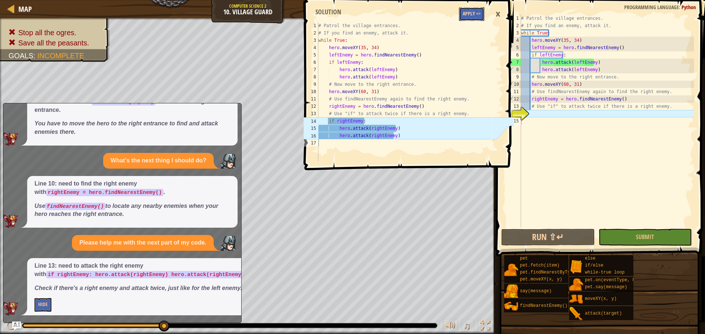
click at [471, 15] on button "Apply =>" at bounding box center [471, 14] width 25 height 14
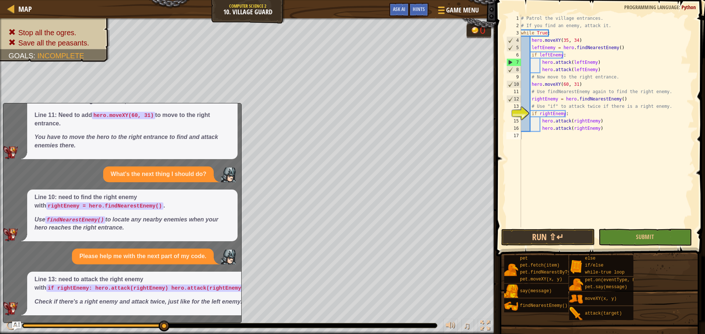
scroll to position [52, 0]
click at [549, 233] on button "Run ⇧↵" at bounding box center [547, 237] width 93 height 17
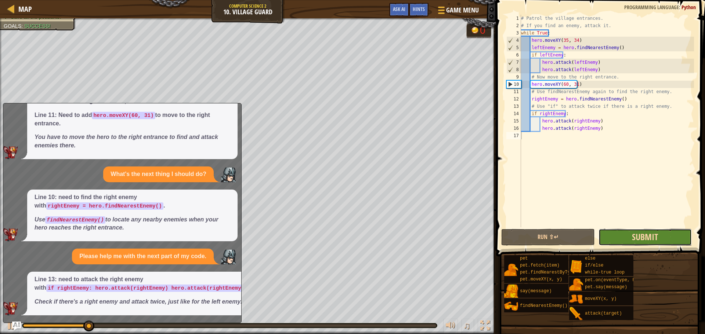
click at [650, 233] on span "Submit" at bounding box center [645, 237] width 26 height 12
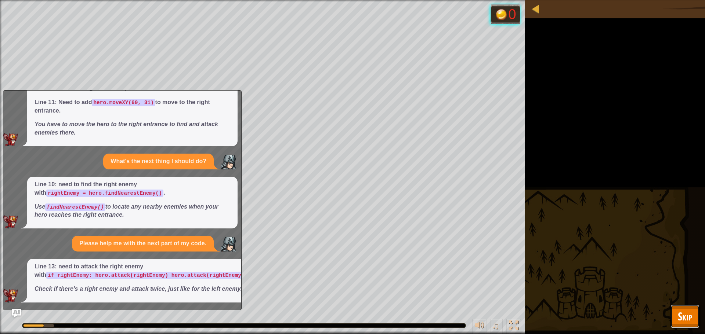
click at [689, 319] on span "Skip" at bounding box center [685, 316] width 14 height 15
